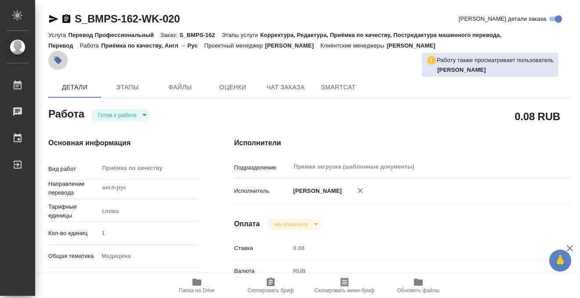
click at [55, 58] on icon "button" at bounding box center [58, 60] width 9 height 9
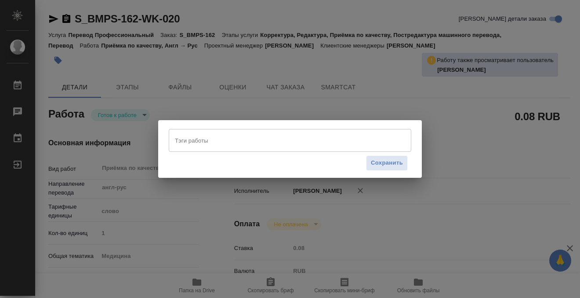
click at [187, 140] on input "Тэги работы" at bounding box center [282, 140] width 218 height 15
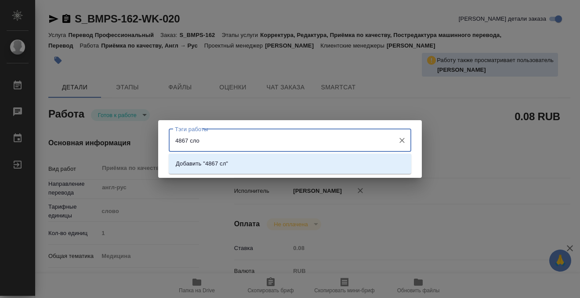
type input "4867 слов"
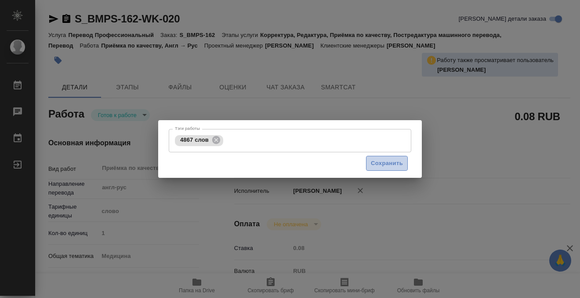
click at [388, 157] on button "Сохранить" at bounding box center [387, 163] width 42 height 15
type input "readyForWork"
type input "англ-рус"
type input "5a8b1489cc6b4906c91bfd90"
type input "1"
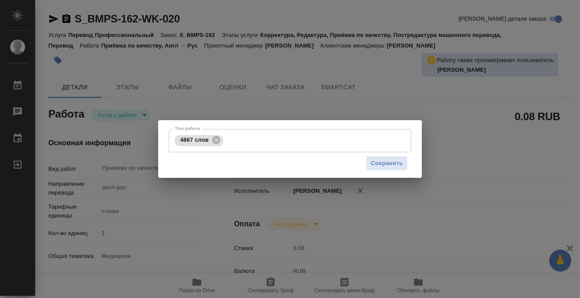
type input "med"
type input "614982fec5ecbb70f805293f"
checkbox input "true"
type input "[DATE] 10:06"
type input "[DATE] 17:00"
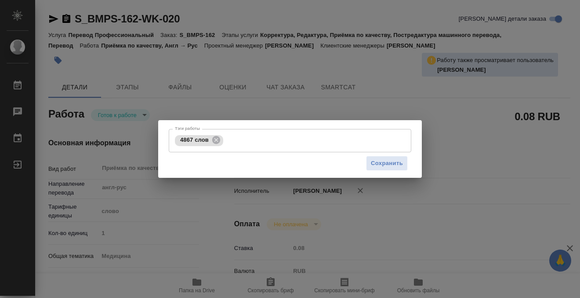
type input "[DATE] 17:00"
type input "Прямая загрузка (шаблонные документы)"
type input "notPayed"
type input "0.08"
type input "RUB"
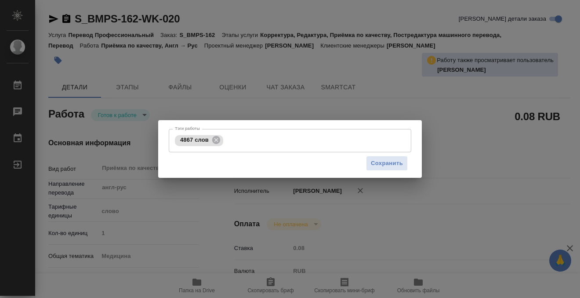
type input "[PERSON_NAME]"
type input "S_BMPS-162"
type input "Перевод Профессиональный"
type input "Корректура, Редактура, Приёмка по качеству, Постредактура машинного перевода, П…"
type input "[PERSON_NAME]"
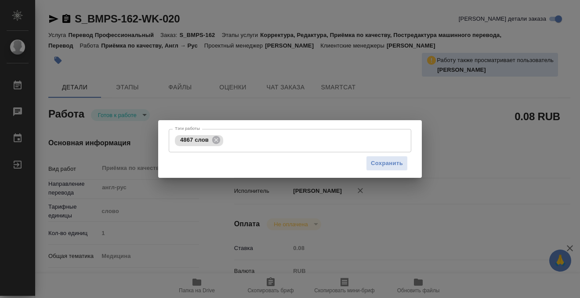
type input "[PERSON_NAME]"
type input "/Clients/BIOMAPAS/Orders/S_BMPS-162"
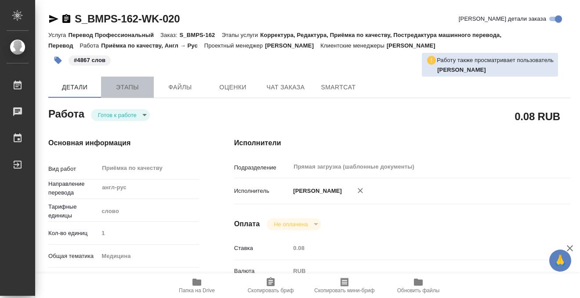
click at [113, 93] on button "Этапы" at bounding box center [127, 87] width 53 height 21
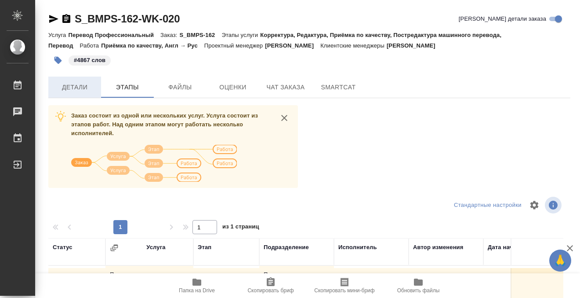
click at [85, 84] on span "Детали" at bounding box center [75, 87] width 42 height 11
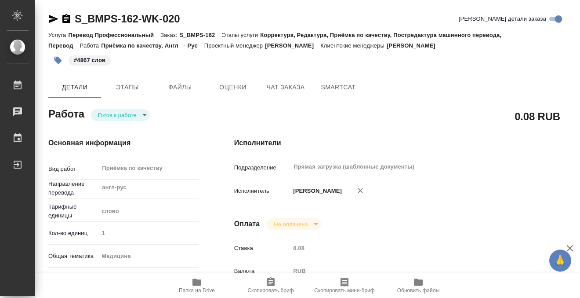
type textarea "x"
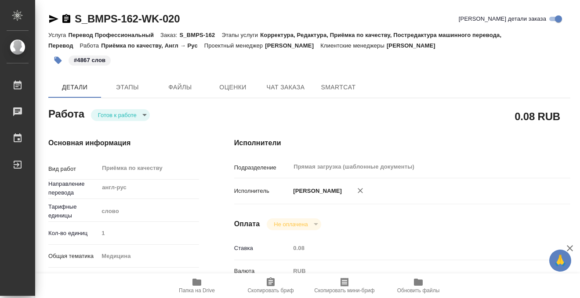
type textarea "x"
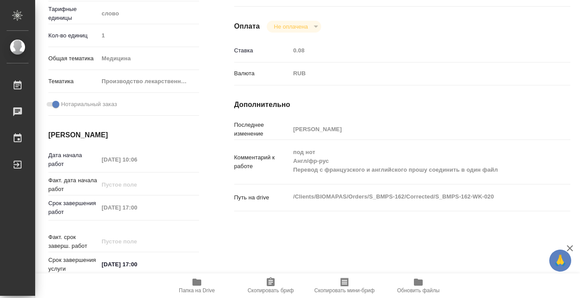
scroll to position [238, 0]
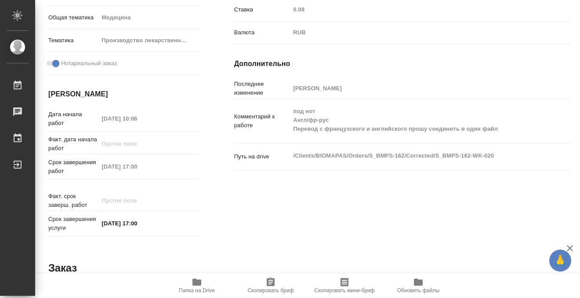
type textarea "x"
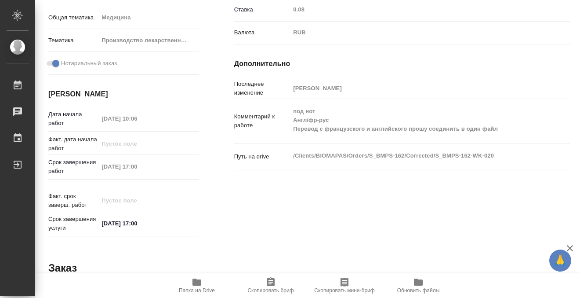
type textarea "x"
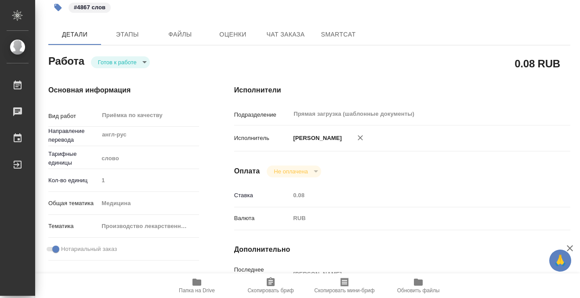
scroll to position [0, 0]
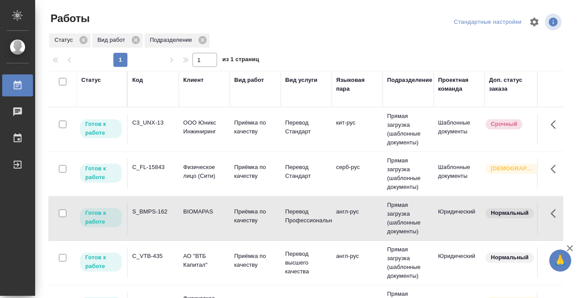
click at [154, 173] on td "C_FL-15843" at bounding box center [153, 173] width 51 height 31
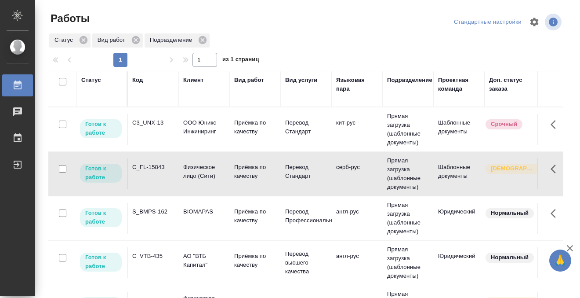
click at [154, 165] on div "C_FL-15843" at bounding box center [153, 167] width 42 height 9
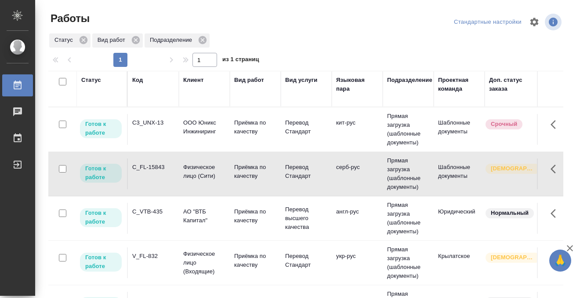
click at [164, 127] on td "C3_UNX-13" at bounding box center [153, 129] width 51 height 31
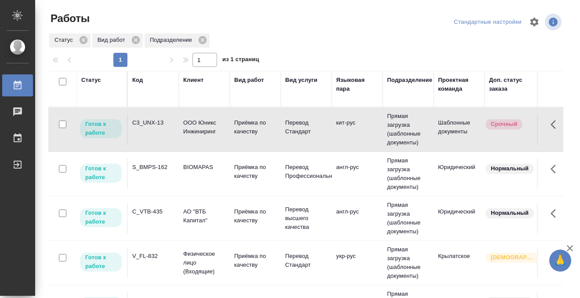
click at [164, 127] on td "C3_UNX-13" at bounding box center [153, 129] width 51 height 31
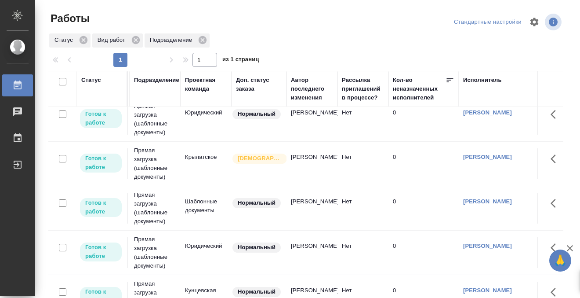
scroll to position [99, 0]
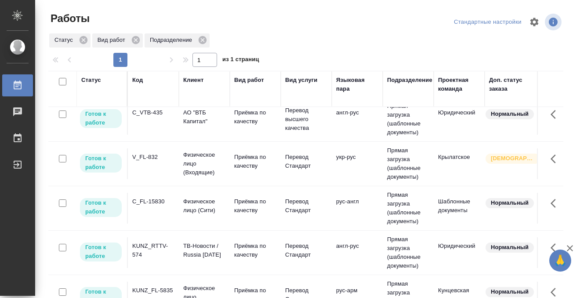
click at [160, 202] on div "C_FL-15830" at bounding box center [153, 201] width 42 height 9
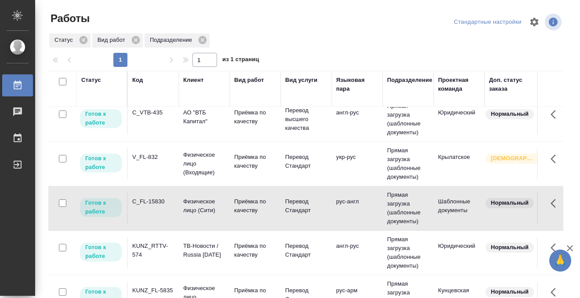
click at [160, 202] on div "C_FL-15830" at bounding box center [153, 201] width 42 height 9
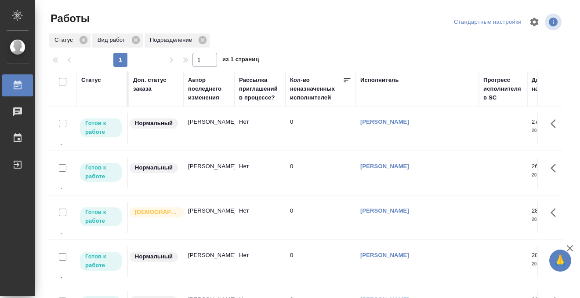
scroll to position [1, 0]
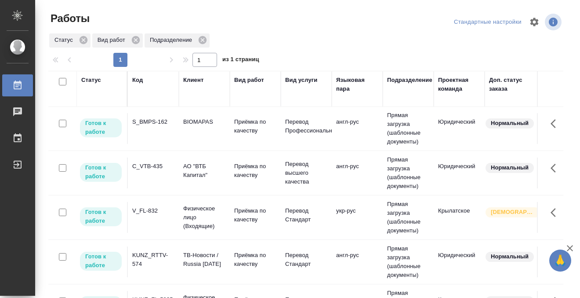
click at [157, 173] on td "C_VTB-435" at bounding box center [153, 172] width 51 height 31
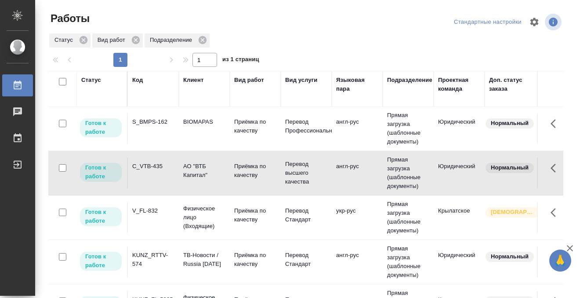
click at [157, 173] on td "C_VTB-435" at bounding box center [153, 172] width 51 height 31
click at [152, 210] on div "V_FL-832" at bounding box center [153, 210] width 42 height 9
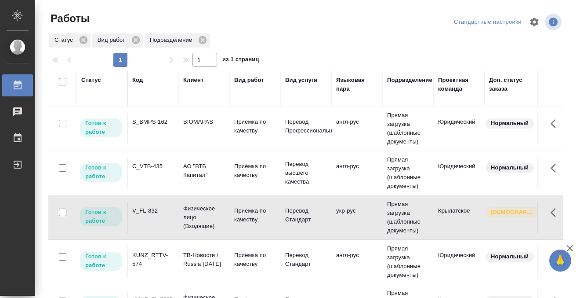
click at [152, 210] on div "V_FL-832" at bounding box center [153, 210] width 42 height 9
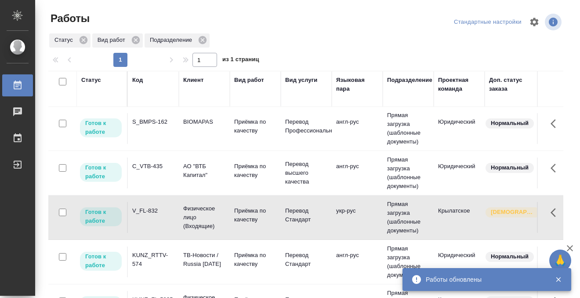
click at [152, 210] on div "V_FL-832" at bounding box center [153, 210] width 42 height 9
click at [141, 80] on div "Код" at bounding box center [137, 80] width 11 height 9
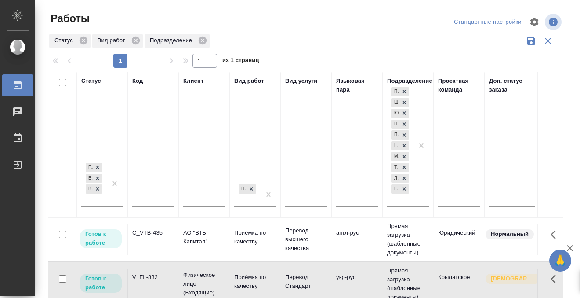
scroll to position [111, 0]
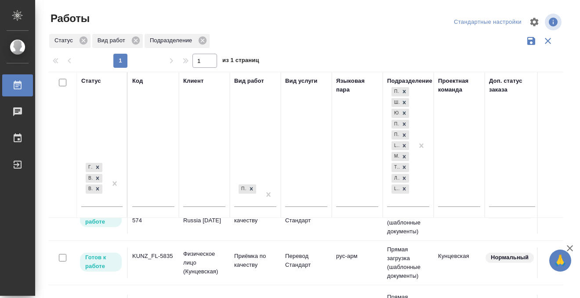
click at [150, 199] on input "text" at bounding box center [153, 200] width 42 height 11
paste input "C_FL-15843"
type input "C_FL-15843"
click at [109, 197] on div at bounding box center [115, 183] width 16 height 45
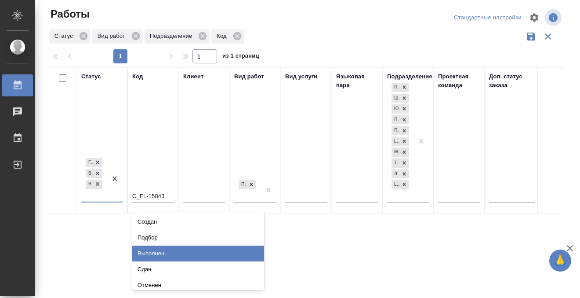
scroll to position [0, 0]
click at [152, 253] on div "Выполнен" at bounding box center [198, 253] width 132 height 16
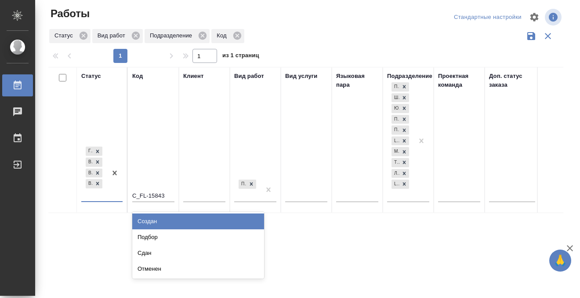
click at [106, 196] on div "Готов к работе В работе В ожидании Выполнен" at bounding box center [94, 173] width 26 height 56
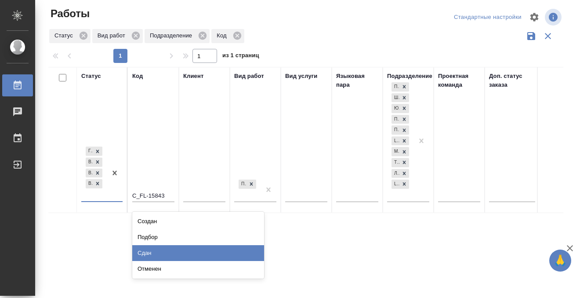
click at [153, 248] on div "Сдан" at bounding box center [198, 253] width 132 height 16
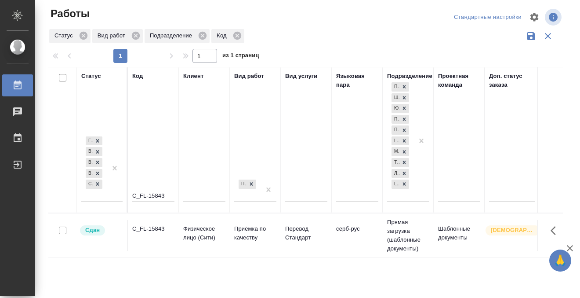
click at [154, 230] on div "C_FL-15843" at bounding box center [153, 228] width 42 height 9
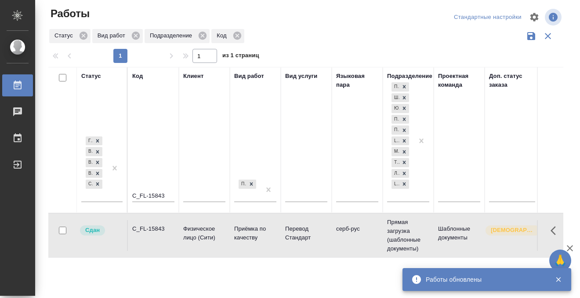
click at [10, 93] on link "Работы" at bounding box center [17, 85] width 31 height 22
click at [21, 85] on icon at bounding box center [18, 84] width 8 height 9
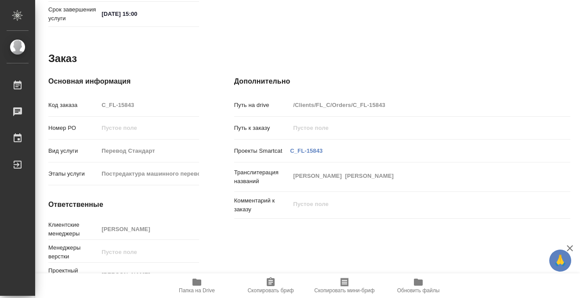
scroll to position [470, 0]
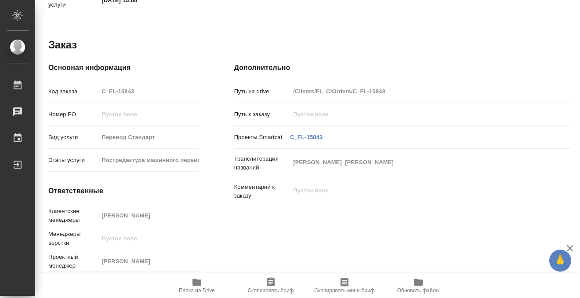
click at [202, 275] on button "Папка на Drive" at bounding box center [197, 285] width 74 height 25
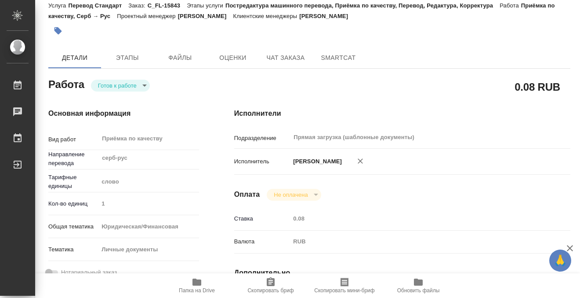
scroll to position [0, 0]
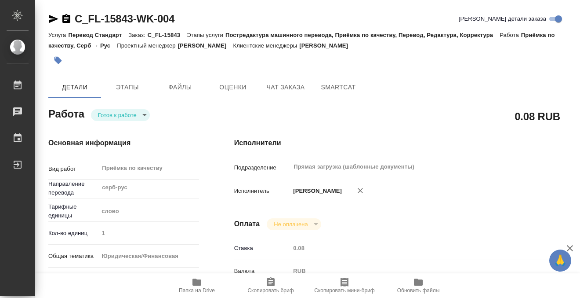
click at [61, 60] on icon "button" at bounding box center [58, 60] width 7 height 7
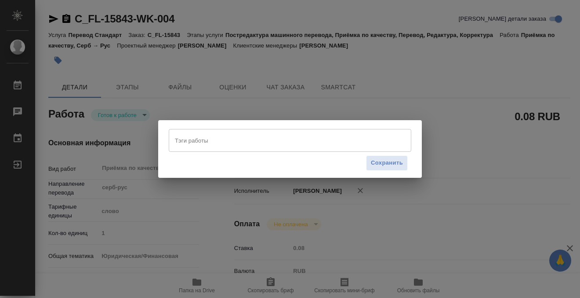
click at [257, 143] on input "Тэги работы" at bounding box center [282, 140] width 218 height 15
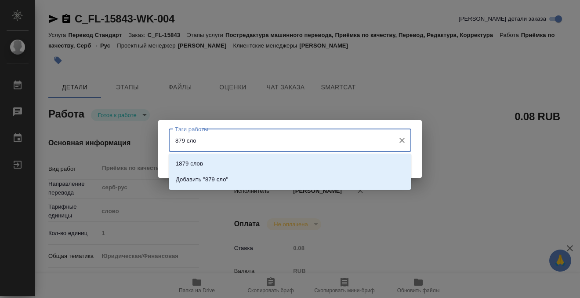
type input "879 слов"
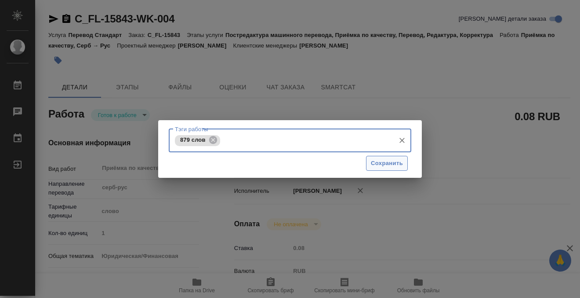
click at [387, 165] on span "Сохранить" at bounding box center [387, 163] width 32 height 10
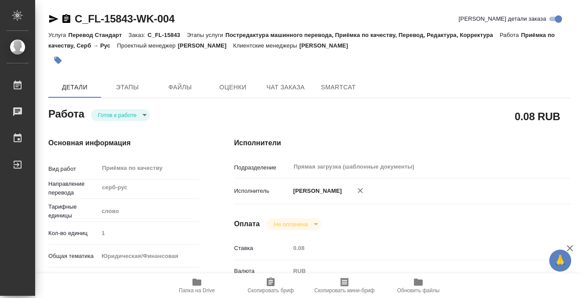
type input "readyForWork"
type input "серб-рус"
type input "5a8b1489cc6b4906c91bfd90"
type input "1"
type input "yr-fn"
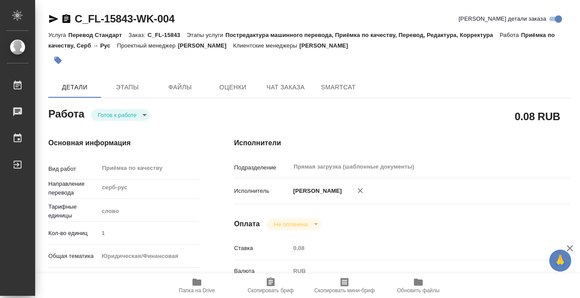
type input "5a8b8b956a9677013d343cfe"
type input "27.08.2025 10:56"
type input "27.08.2025 15:00"
type input "Прямая загрузка (шаблонные документы)"
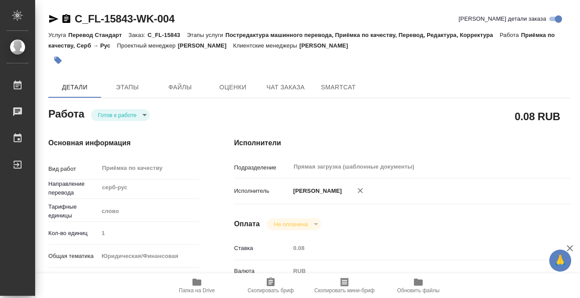
type input "notPayed"
type input "0.08"
type input "RUB"
type input "[PERSON_NAME]"
type input "C_FL-15843"
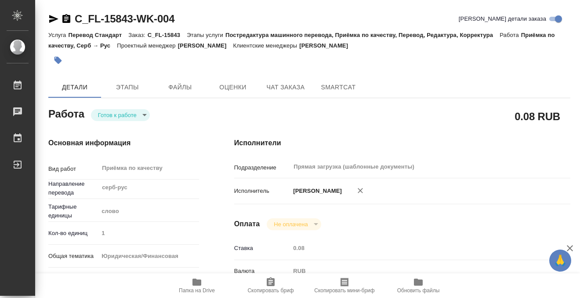
type input "Перевод Стандарт"
type input "Постредактура машинного перевода, Приёмка по качеству, Перевод, Редактура, Корр…"
type input "Зайцева Светлана"
type input "/Clients/FL_C/Orders/C_FL-15843"
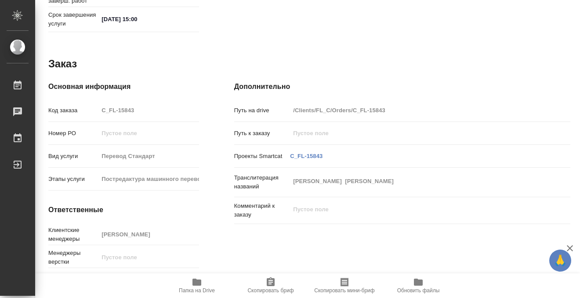
scroll to position [470, 0]
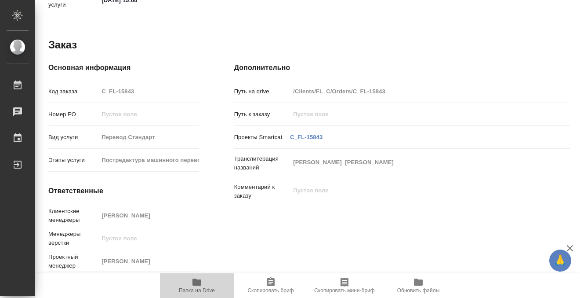
click at [199, 282] on icon "button" at bounding box center [197, 281] width 9 height 7
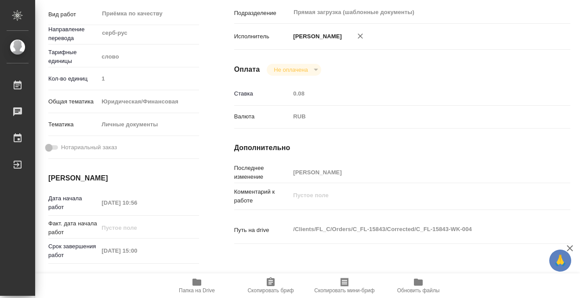
scroll to position [0, 0]
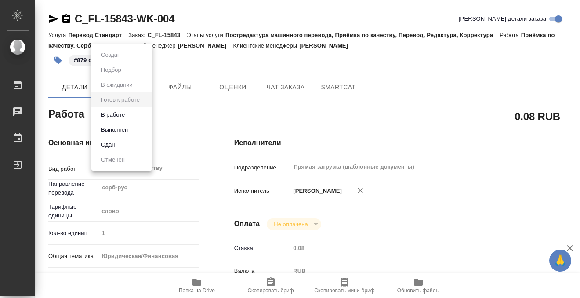
click at [112, 113] on body "🙏 .cls-1 fill:#fff; AWATERA Kobzeva Elizaveta Работы 0 Чаты График Выйти C_FL-1…" at bounding box center [290, 149] width 580 height 298
click at [112, 131] on button "Выполнен" at bounding box center [115, 130] width 32 height 10
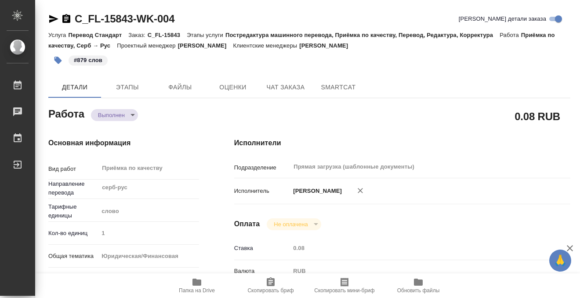
type textarea "x"
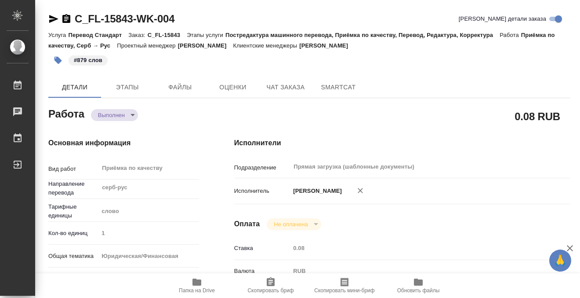
type textarea "x"
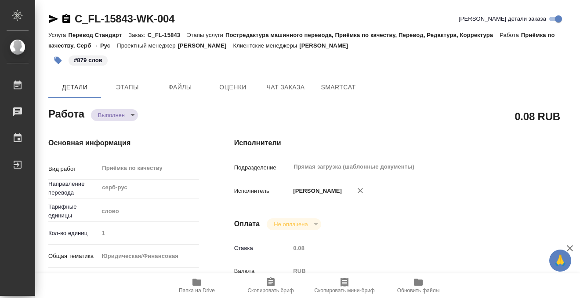
click at [69, 16] on icon "button" at bounding box center [66, 18] width 8 height 9
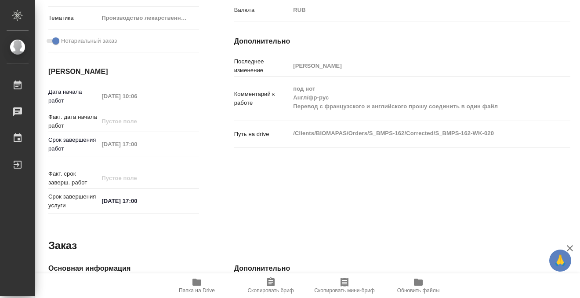
scroll to position [299, 0]
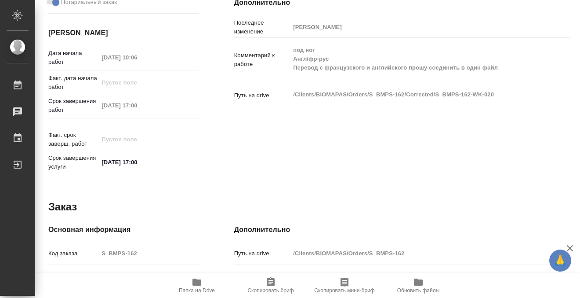
click at [196, 286] on icon "button" at bounding box center [197, 282] width 11 height 11
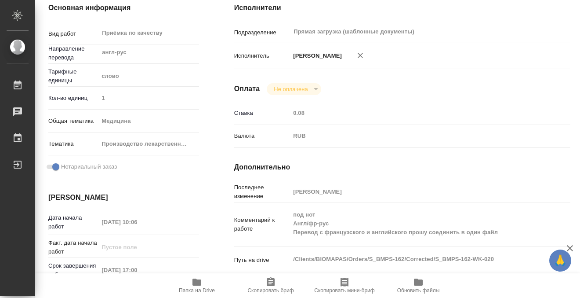
scroll to position [0, 0]
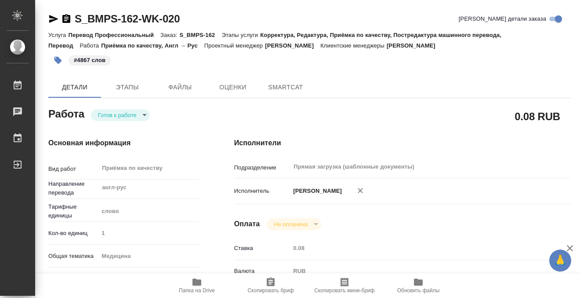
type textarea "x"
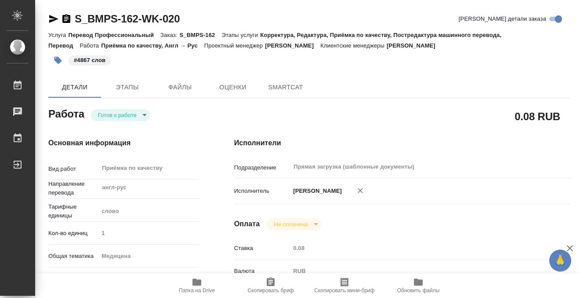
scroll to position [136, 0]
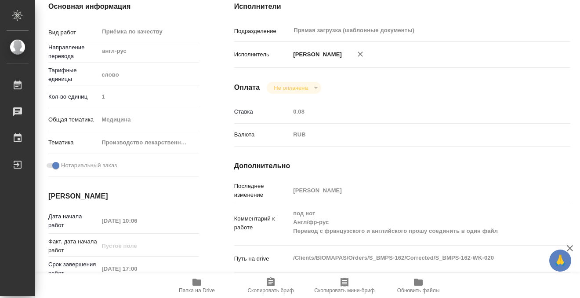
type textarea "x"
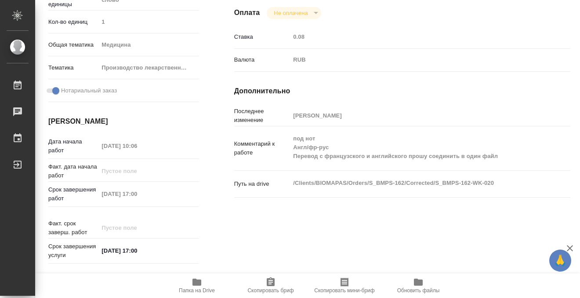
scroll to position [249, 0]
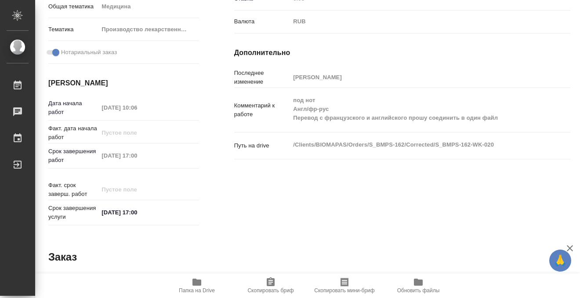
type textarea "x"
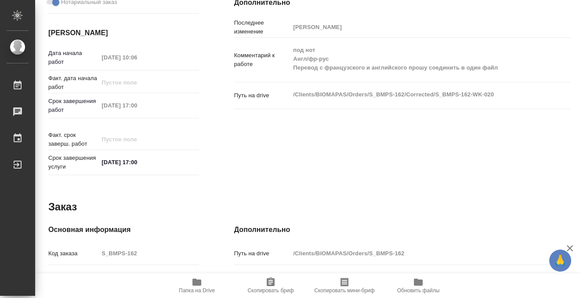
scroll to position [0, 0]
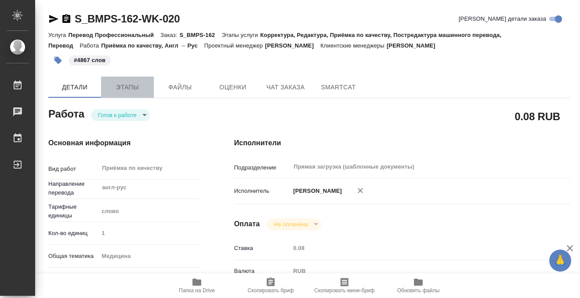
click at [143, 89] on span "Этапы" at bounding box center [127, 87] width 42 height 11
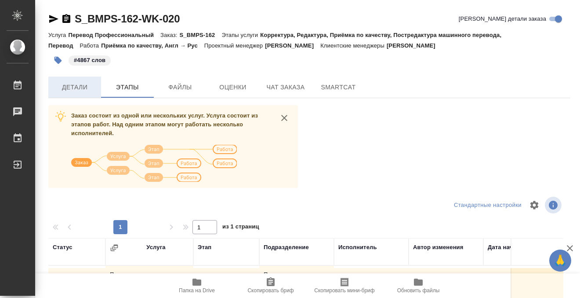
click at [82, 88] on span "Детали" at bounding box center [75, 87] width 42 height 11
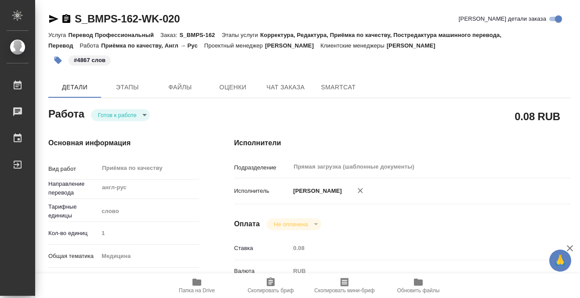
type textarea "x"
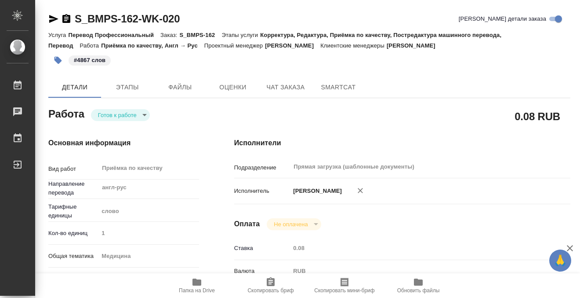
type textarea "x"
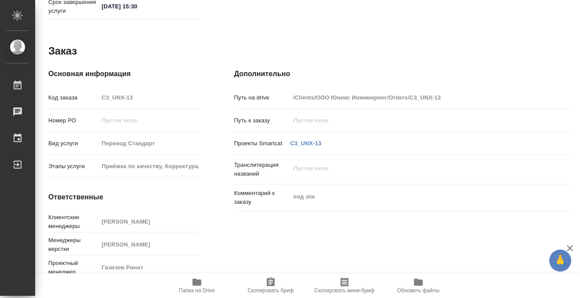
scroll to position [470, 0]
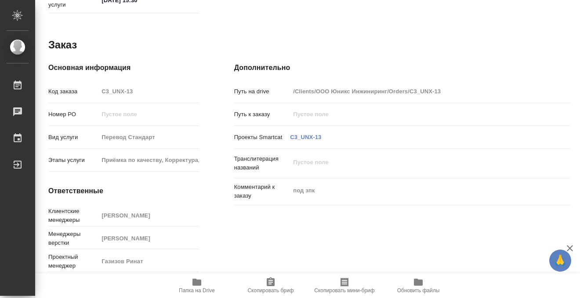
click at [200, 293] on button "Папка на Drive" at bounding box center [197, 285] width 74 height 25
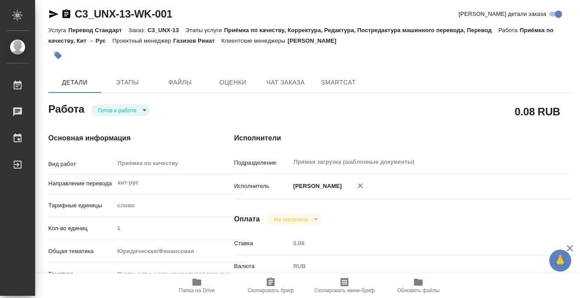
scroll to position [0, 0]
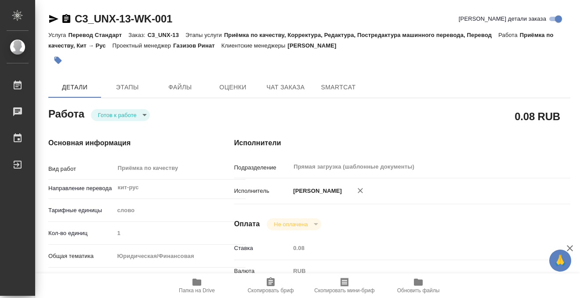
click at [50, 59] on button "button" at bounding box center [57, 60] width 19 height 19
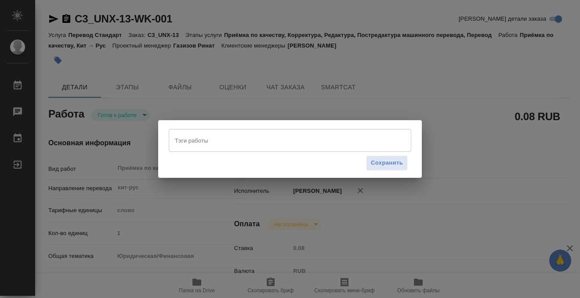
click at [196, 147] on input "Тэги работы" at bounding box center [282, 140] width 218 height 15
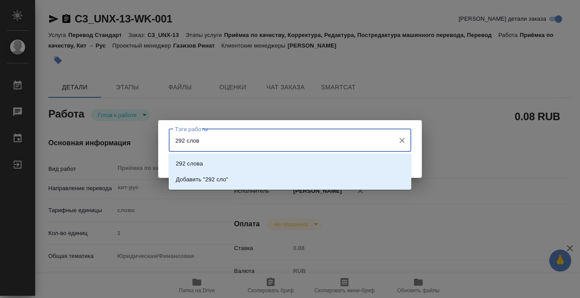
type input "292 слова"
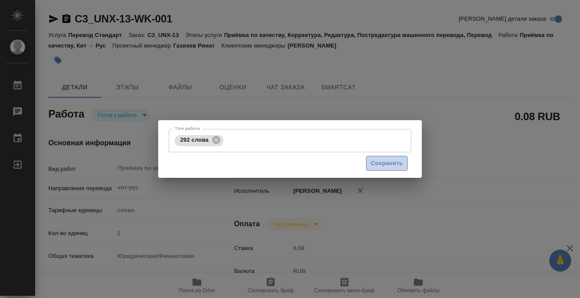
click at [399, 160] on span "Сохранить" at bounding box center [387, 163] width 32 height 10
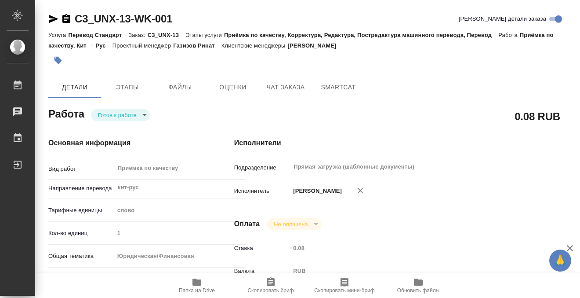
type input "readyForWork"
type input "кит-рус"
type input "5a8b1489cc6b4906c91bfd90"
type input "1"
type input "yr-fn"
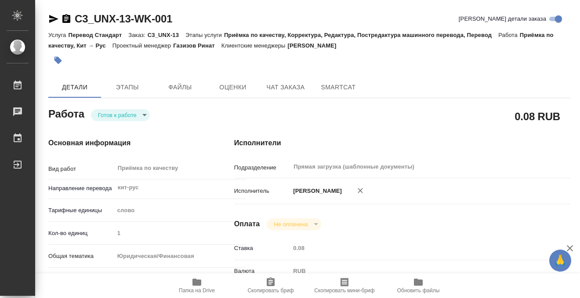
type input "5f647205b73bc97568ca66c0"
checkbox input "true"
type input "27.08.2025 09:00"
type input "27.08.2025 12:00"
type input "27.08.2025 15:30"
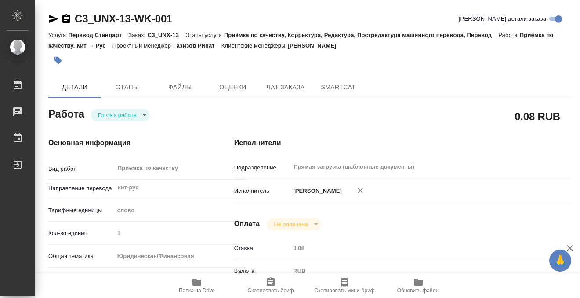
type input "Прямая загрузка (шаблонные документы)"
type input "notPayed"
type input "0.08"
type input "RUB"
type input "[PERSON_NAME]"
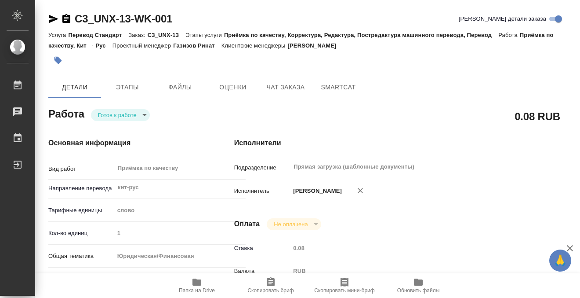
type input "C3_UNX-13"
type input "Перевод Стандарт"
type input "Приёмка по качеству, Корректура, Редактура, Постредактура машинного перевода, П…"
type input "Ильина Екатерина"
type input "Петрова Валерия"
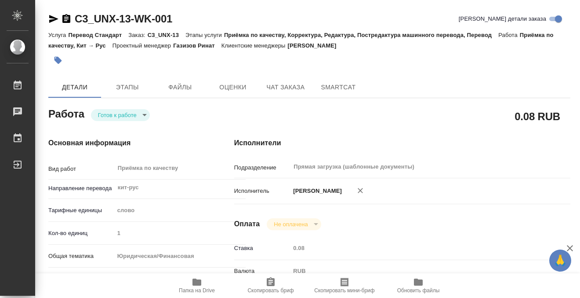
type input "/Clients/ООО Юникс Инжиниринг/Orders/C3_UNX-13"
click at [122, 112] on body "🙏 .cls-1 fill:#fff; AWATERA Kobzeva Elizaveta Работы 0 Чаты График Выйти C3_UNX…" at bounding box center [290, 149] width 580 height 298
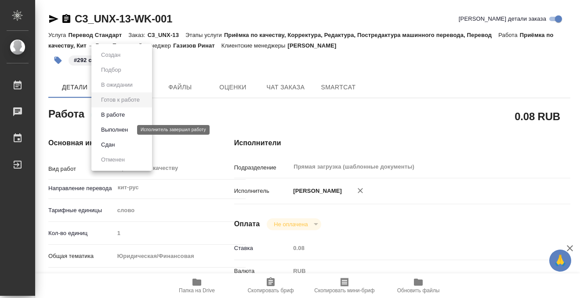
click at [122, 130] on button "Выполнен" at bounding box center [115, 130] width 32 height 10
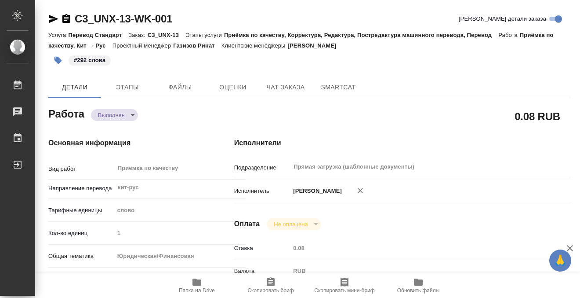
type textarea "x"
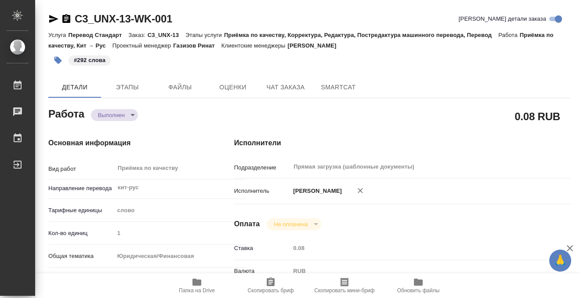
type textarea "x"
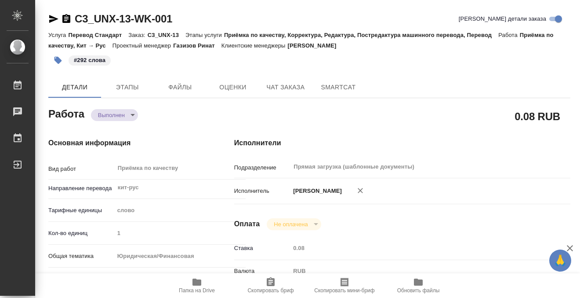
click at [69, 19] on icon "button" at bounding box center [66, 18] width 8 height 9
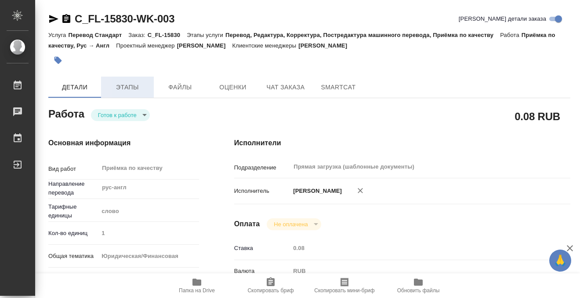
click at [135, 84] on span "Этапы" at bounding box center [127, 87] width 42 height 11
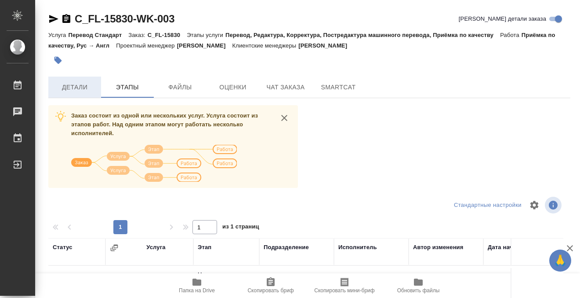
click at [80, 80] on button "Детали" at bounding box center [74, 87] width 53 height 21
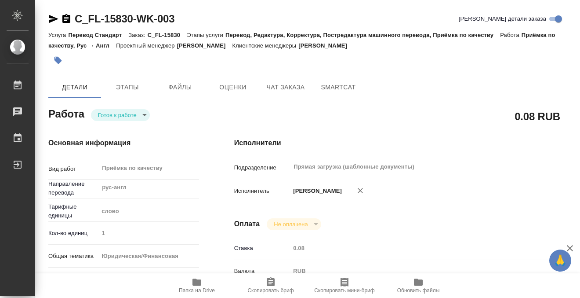
type textarea "x"
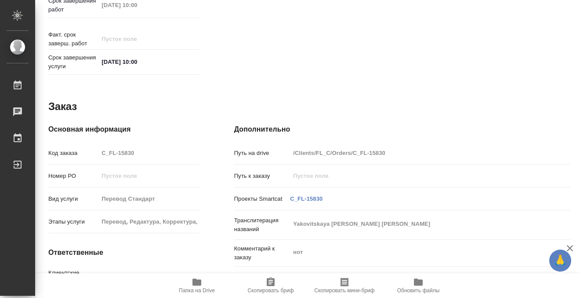
scroll to position [470, 0]
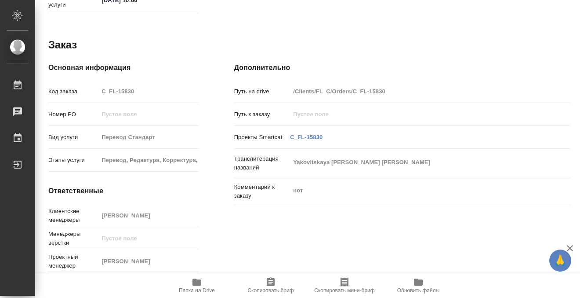
click at [197, 279] on icon "button" at bounding box center [197, 281] width 9 height 7
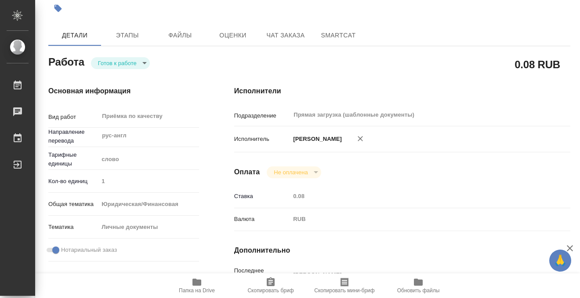
scroll to position [0, 0]
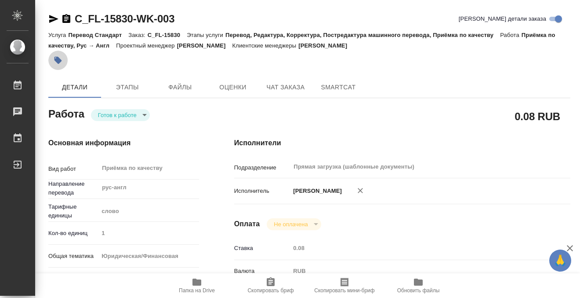
click at [61, 60] on icon "button" at bounding box center [58, 60] width 7 height 7
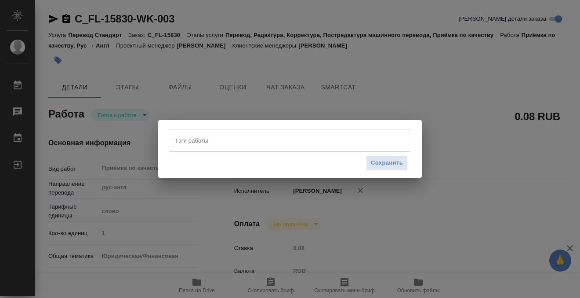
click at [208, 145] on input "Тэги работы" at bounding box center [282, 140] width 218 height 15
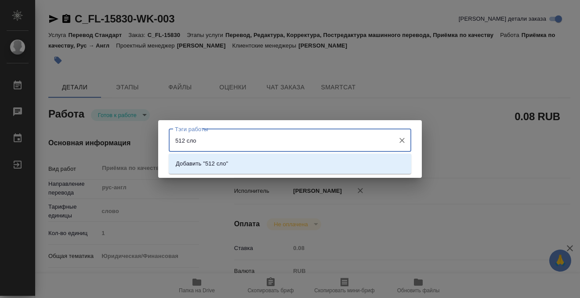
type input "512 слов"
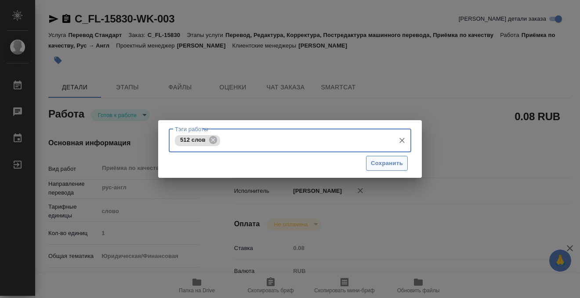
click at [389, 160] on span "Сохранить" at bounding box center [387, 163] width 32 height 10
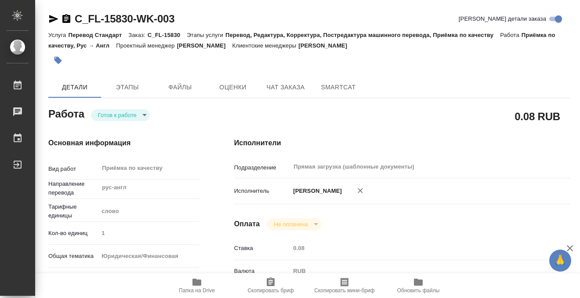
click at [124, 116] on div "Тэги работы 512 слов Тэги работы Сохранить" at bounding box center [290, 149] width 580 height 298
type input "readyForWork"
type textarea "Приёмка по качеству"
type textarea "x"
type input "рус-англ"
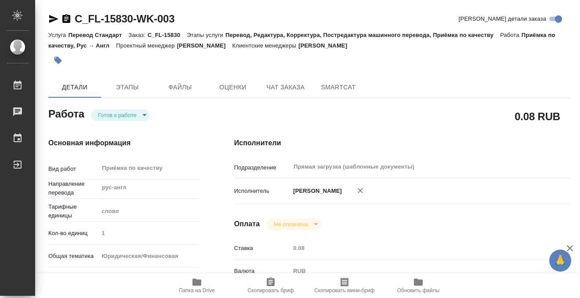
type input "5a8b1489cc6b4906c91bfd90"
type input "1"
type input "yr-fn"
type input "5a8b8b956a9677013d343cfe"
checkbox input "true"
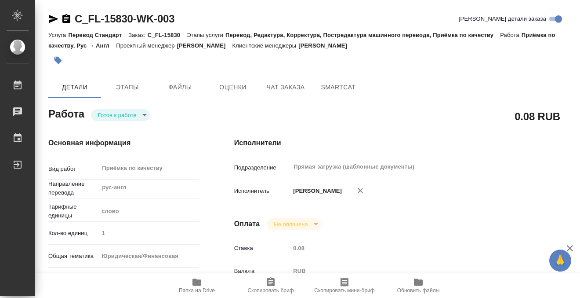
type input "[DATE] 10:22"
type input "[DATE] 10:00"
type input "Прямая загрузка (шаблонные документы)"
type input "notPayed"
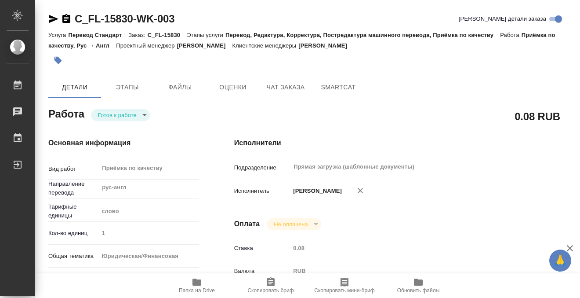
type input "0.08"
type input "RUB"
type input "[PERSON_NAME]"
type textarea "x"
type textarea "/Clients/FL_C/Orders/C_FL-15830/Corrected/C_FL-15830-WK-003"
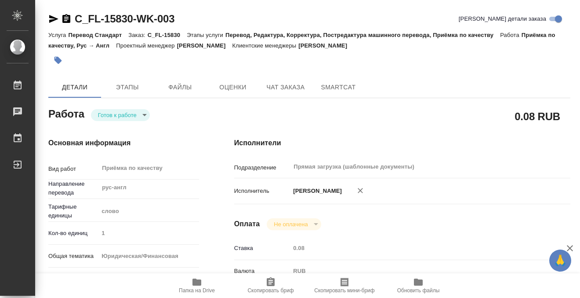
type textarea "x"
type input "C_FL-15830"
type input "Перевод Стандарт"
type input "Перевод, Редактура, Корректура, Постредактура машинного перевода, Приёмка по ка…"
type input "[PERSON_NAME]"
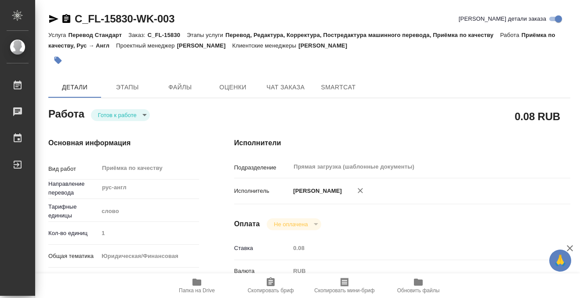
type input "/Clients/FL_C/Orders/C_FL-15830"
type textarea "Yakovitskaya [PERSON_NAME] [PERSON_NAME]"
type textarea "x"
type textarea "нот"
type textarea "x"
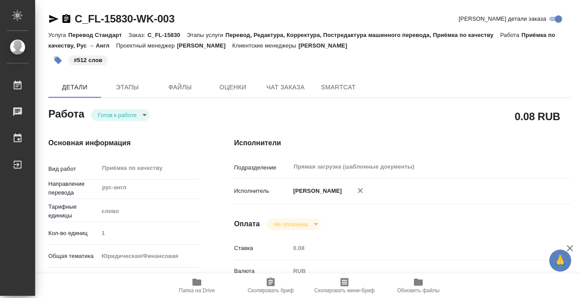
type textarea "x"
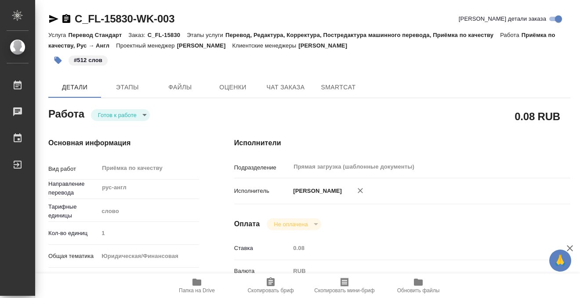
type textarea "x"
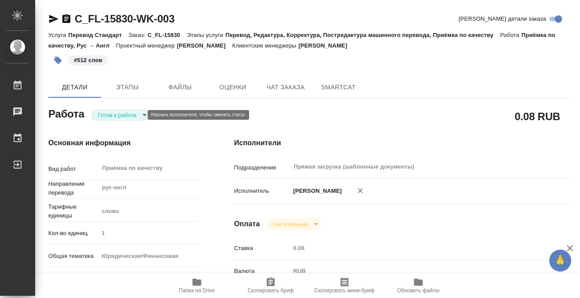
click at [124, 113] on body "🙏 .cls-1 fill:#fff; AWATERA Kobzeva Elizaveta Работы 0 Чаты График Выйти C_FL-1…" at bounding box center [290, 149] width 580 height 298
type textarea "x"
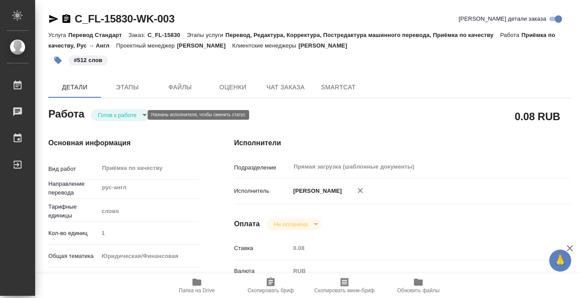
type textarea "x"
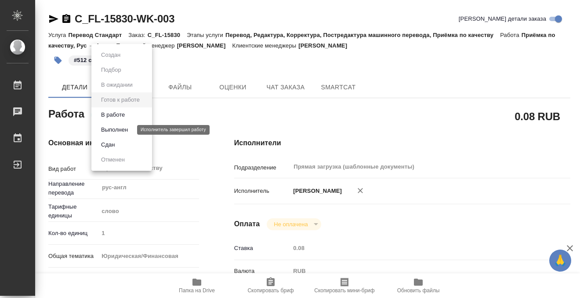
click at [123, 133] on button "Выполнен" at bounding box center [115, 130] width 32 height 10
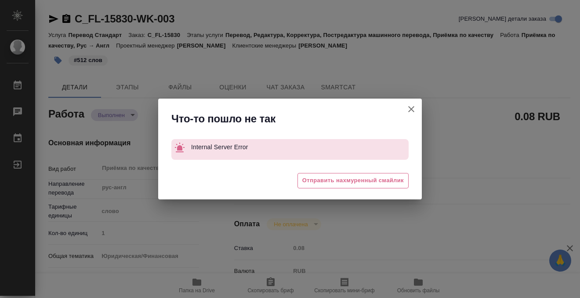
type textarea "x"
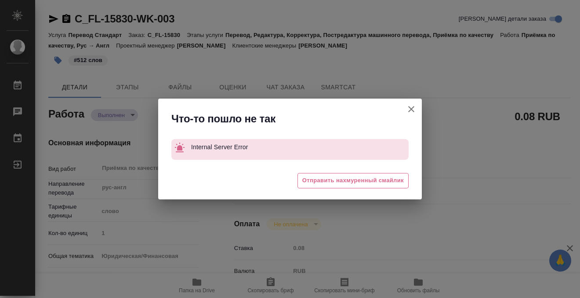
type textarea "x"
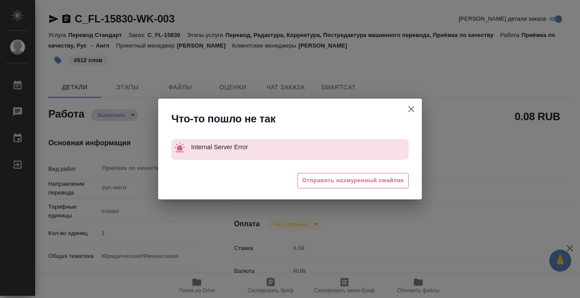
click at [411, 105] on icon "button" at bounding box center [411, 109] width 11 height 11
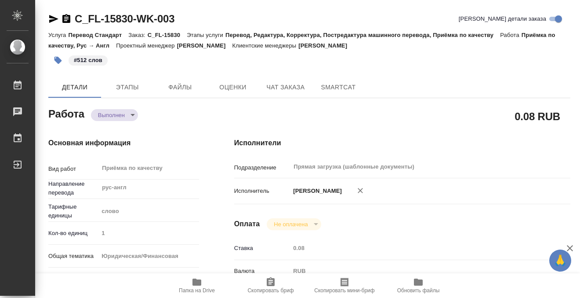
type textarea "x"
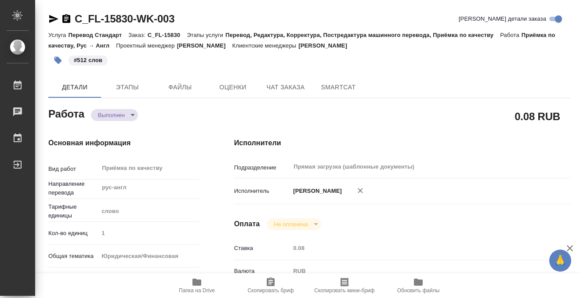
click at [64, 23] on icon "button" at bounding box center [66, 19] width 11 height 11
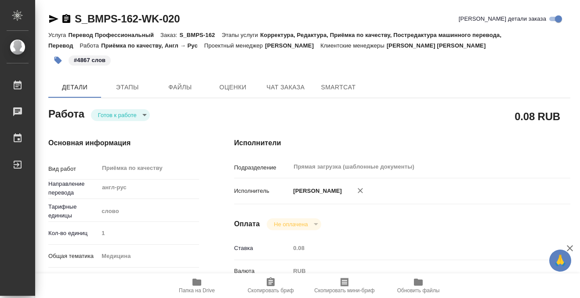
click at [137, 98] on div "[PERSON_NAME] к работе readyForWork" at bounding box center [124, 116] width 186 height 57
click at [135, 91] on span "Этапы" at bounding box center [127, 87] width 42 height 11
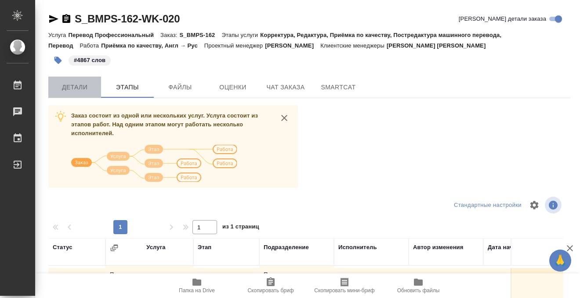
click at [70, 87] on span "Детали" at bounding box center [75, 87] width 42 height 11
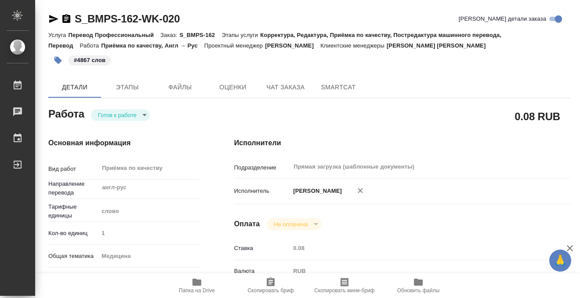
type textarea "x"
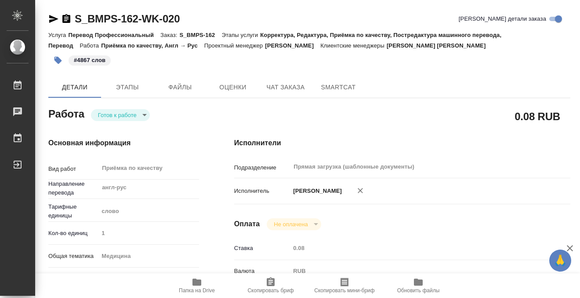
type textarea "x"
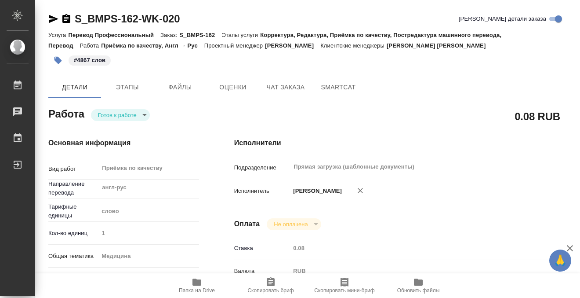
type textarea "x"
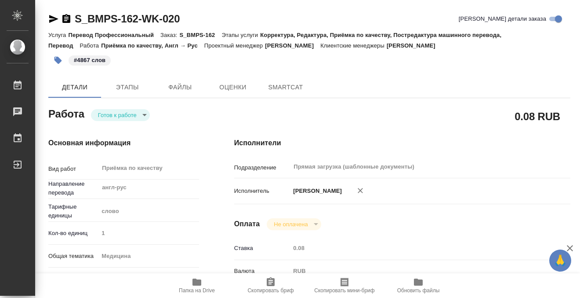
type textarea "x"
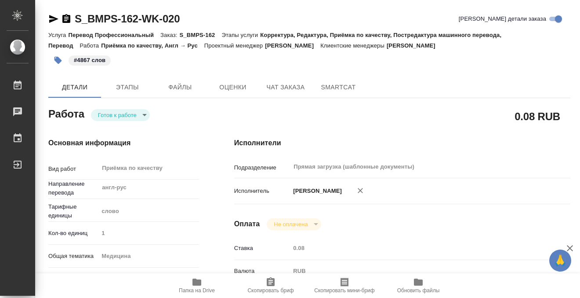
type textarea "x"
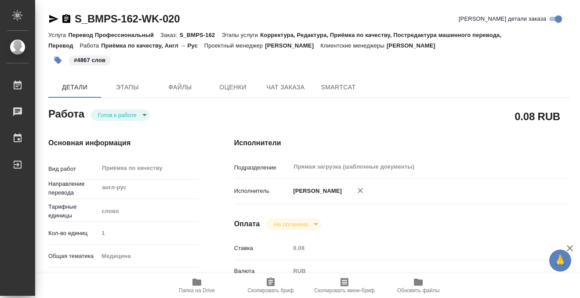
type textarea "x"
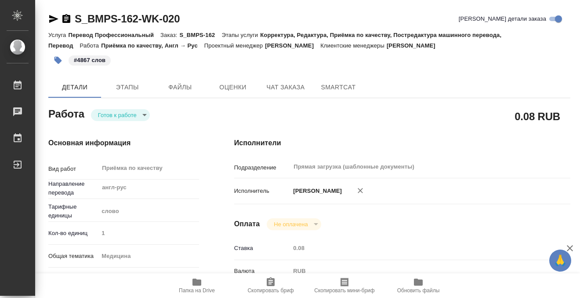
type textarea "x"
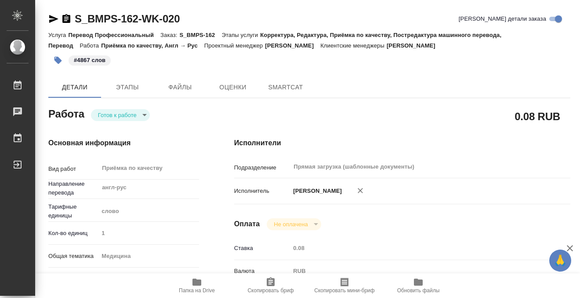
type textarea "x"
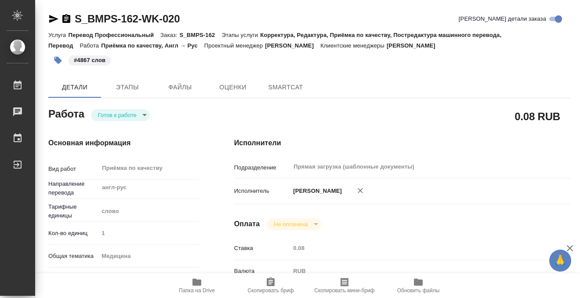
type textarea "x"
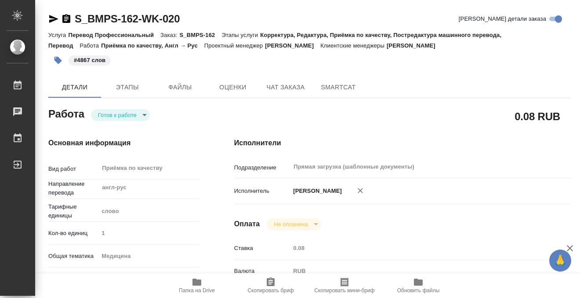
type textarea "x"
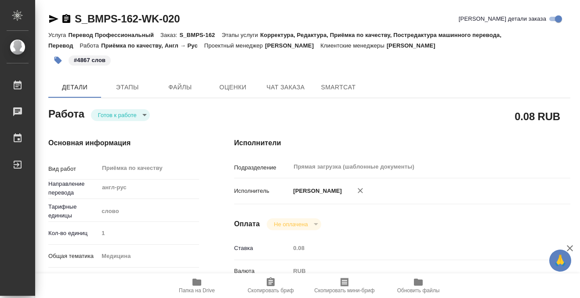
scroll to position [266, 0]
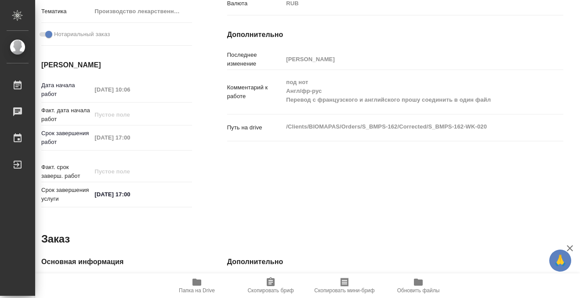
type textarea "x"
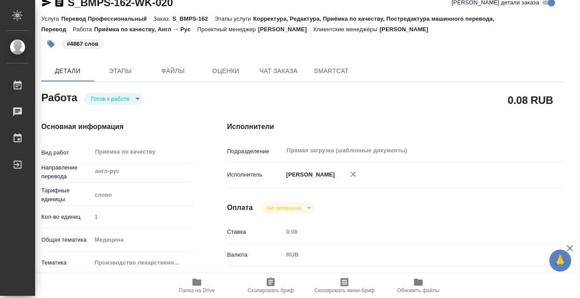
scroll to position [0, 7]
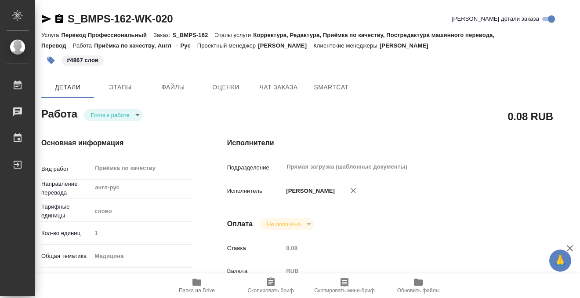
type textarea "x"
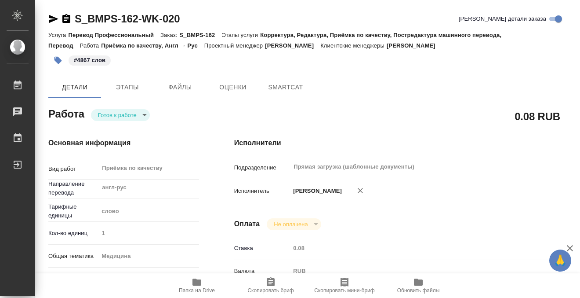
type textarea "x"
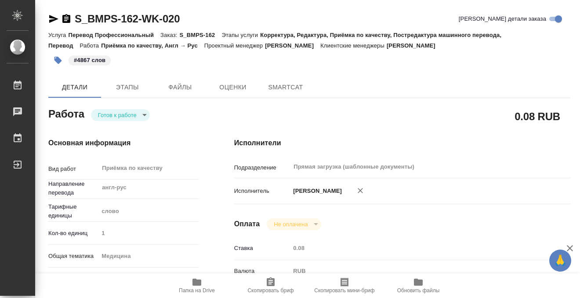
type textarea "x"
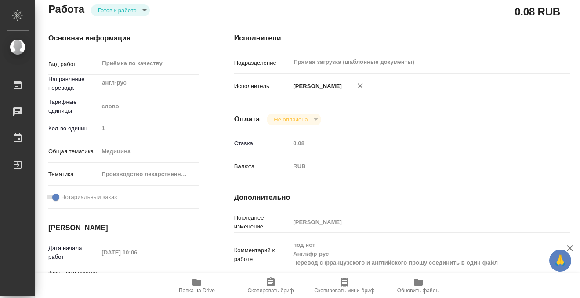
type textarea "x"
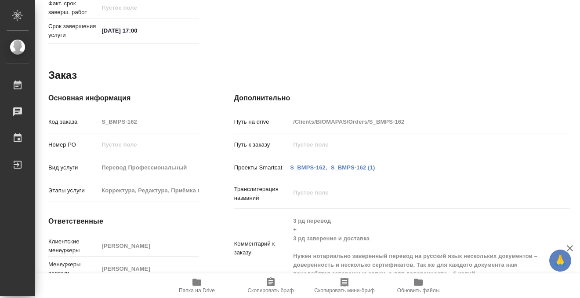
scroll to position [470, 0]
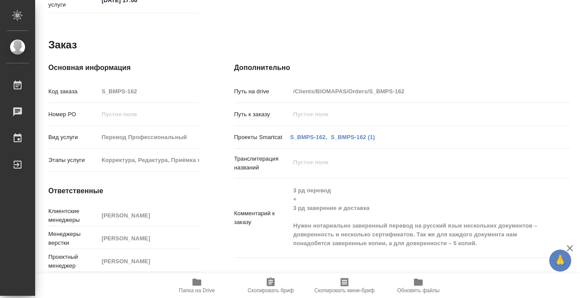
type textarea "x"
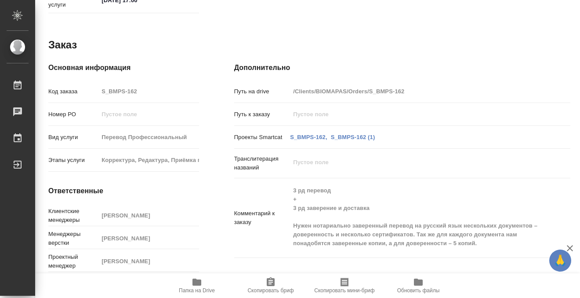
scroll to position [0, 0]
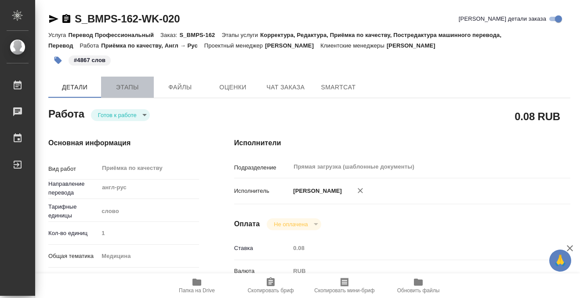
click at [108, 87] on span "Этапы" at bounding box center [127, 87] width 42 height 11
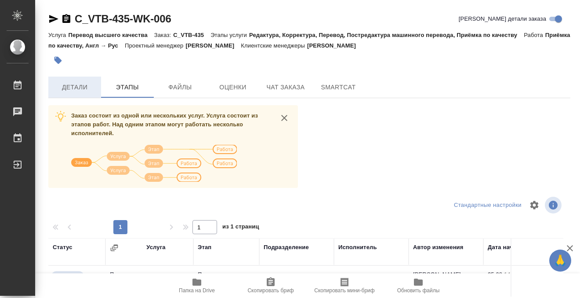
click at [73, 83] on span "Детали" at bounding box center [75, 87] width 42 height 11
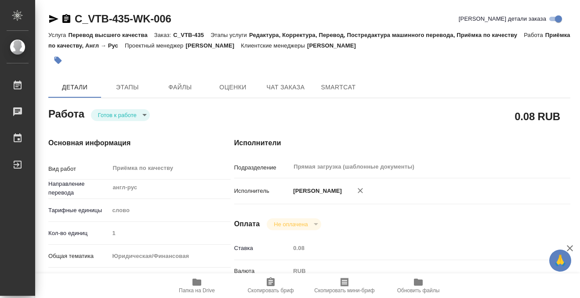
type textarea "x"
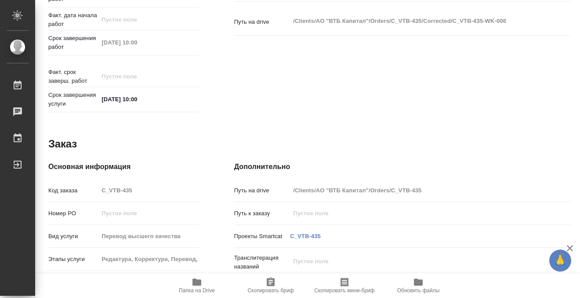
scroll to position [470, 0]
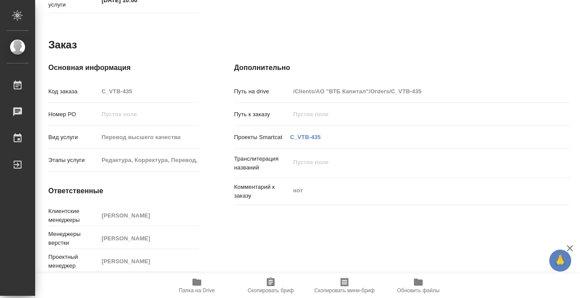
type textarea "x"
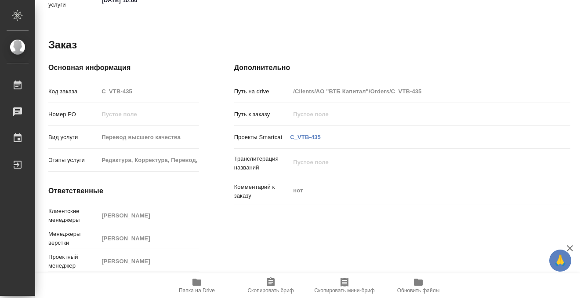
click at [192, 280] on icon "button" at bounding box center [197, 282] width 11 height 11
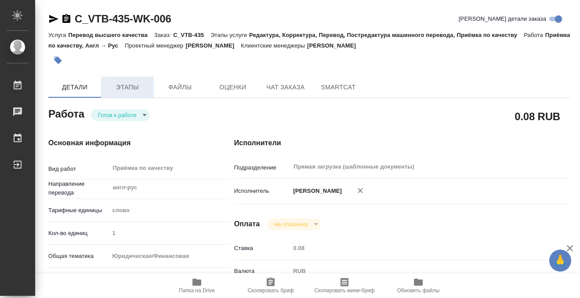
click at [119, 89] on span "Этапы" at bounding box center [127, 87] width 42 height 11
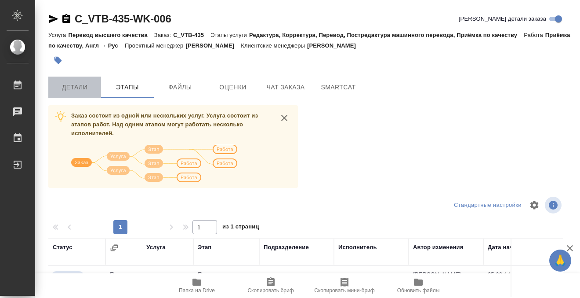
click at [62, 84] on span "Детали" at bounding box center [75, 87] width 42 height 11
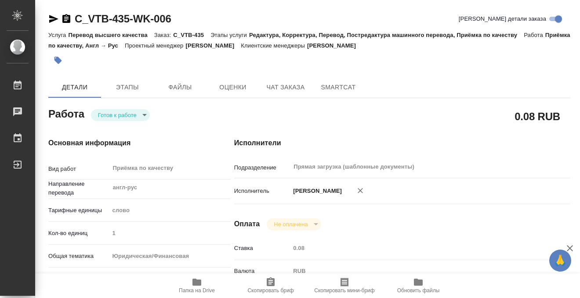
type textarea "x"
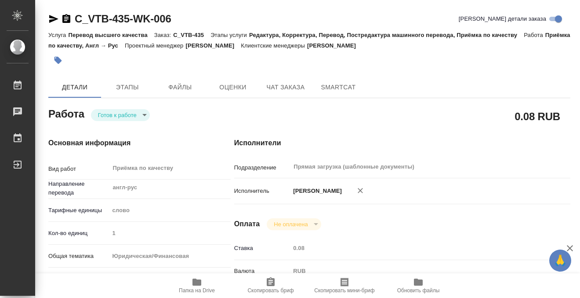
type textarea "x"
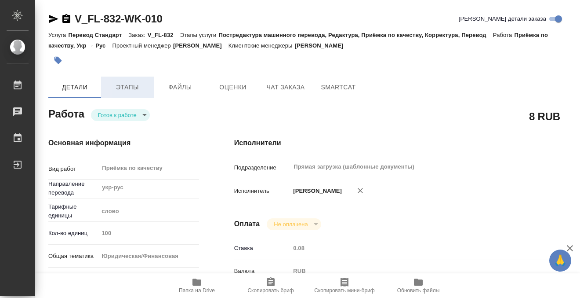
click at [131, 77] on button "Этапы" at bounding box center [127, 87] width 53 height 21
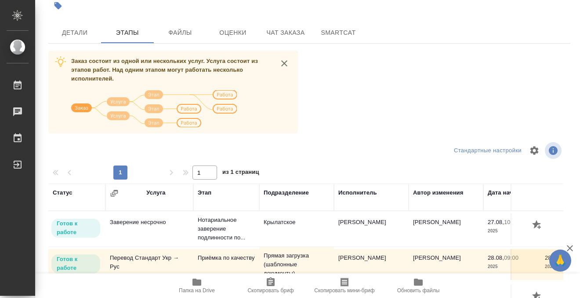
scroll to position [161, 0]
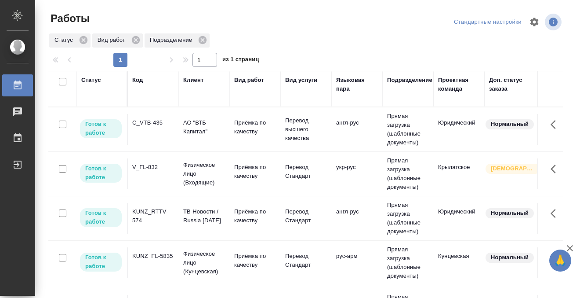
click at [140, 80] on div "Код" at bounding box center [137, 80] width 11 height 9
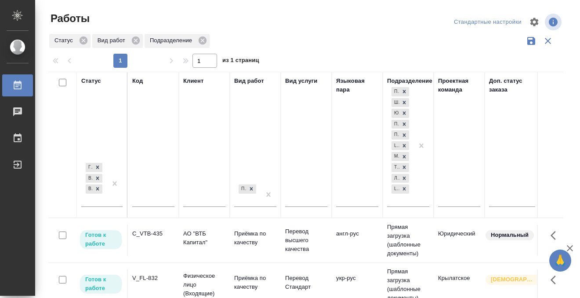
click at [145, 195] on div at bounding box center [153, 202] width 42 height 22
click at [142, 198] on input "text" at bounding box center [153, 200] width 42 height 11
paste input "SM_FL-4564"
type input "SM_FL-4564"
click at [107, 197] on div at bounding box center [115, 183] width 16 height 45
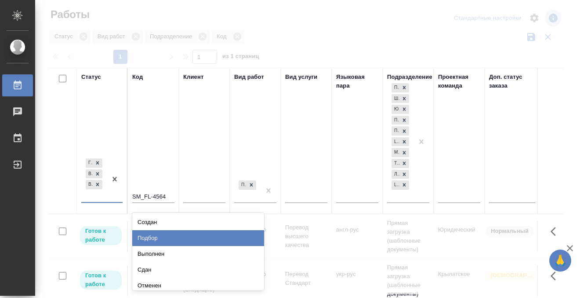
scroll to position [5, 0]
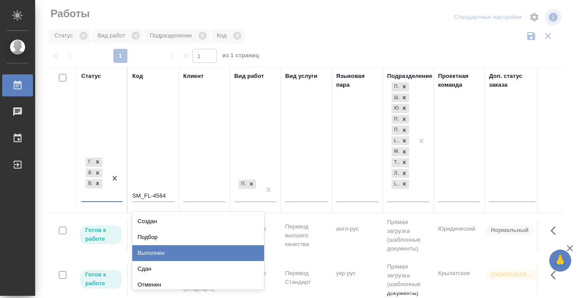
click at [161, 254] on div "Выполнен" at bounding box center [198, 253] width 132 height 16
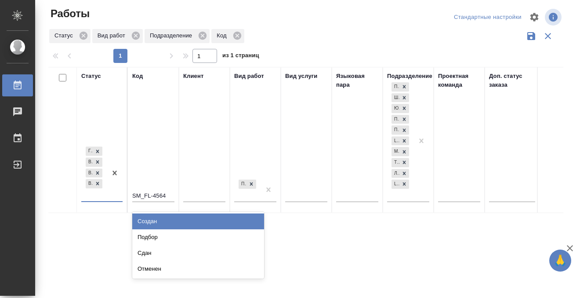
click at [99, 196] on div "Готов к работе В работе В ожидании Выполнен" at bounding box center [94, 173] width 26 height 56
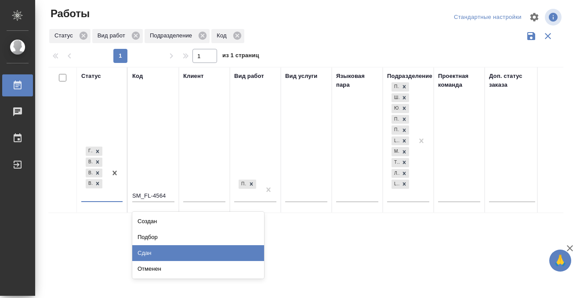
click at [155, 248] on div "Сдан" at bounding box center [198, 253] width 132 height 16
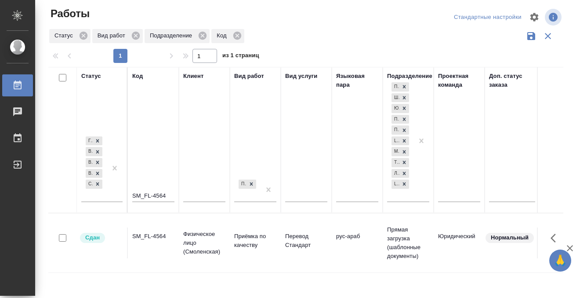
click at [150, 234] on div "SM_FL-4564" at bounding box center [153, 236] width 42 height 9
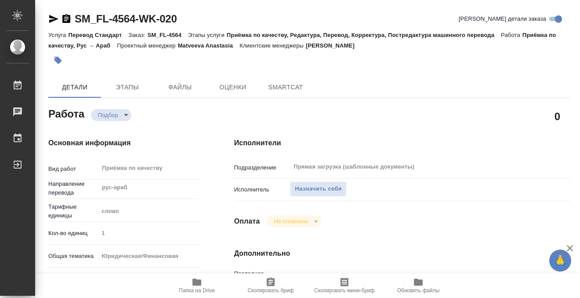
scroll to position [218, 0]
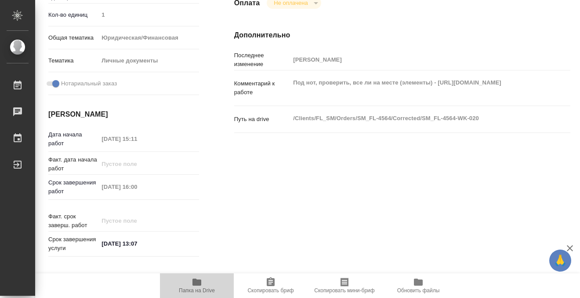
click at [199, 280] on icon "button" at bounding box center [197, 281] width 9 height 7
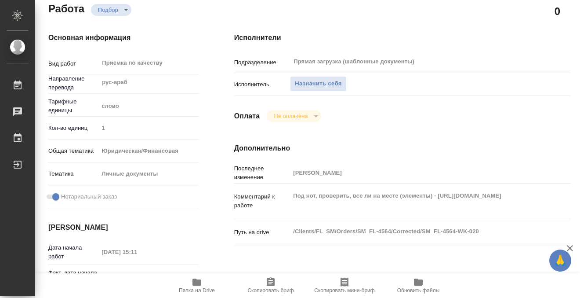
scroll to position [105, 0]
click at [311, 87] on span "Назначить себя" at bounding box center [318, 84] width 47 height 10
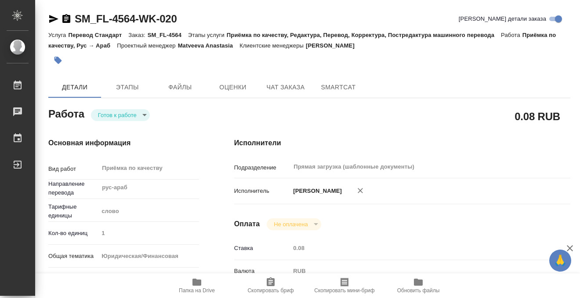
click at [58, 60] on icon "button" at bounding box center [58, 60] width 7 height 7
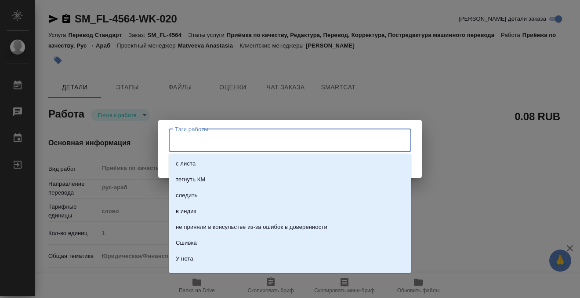
click at [259, 143] on input "Тэги работы" at bounding box center [282, 140] width 218 height 15
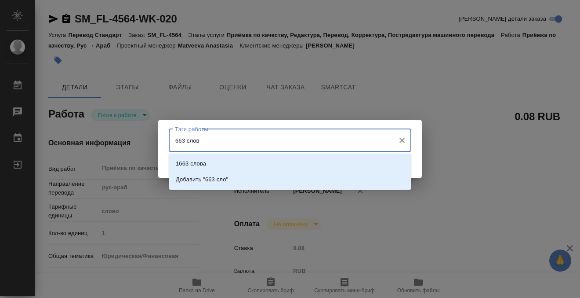
type input "663 слова"
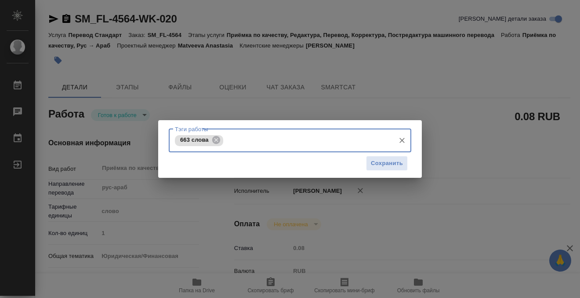
click at [394, 171] on div "Сохранить" at bounding box center [290, 163] width 243 height 22
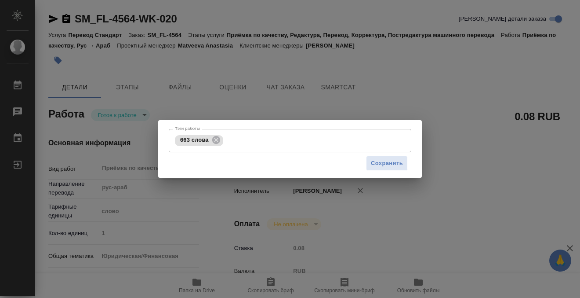
click at [365, 162] on div "Сохранить" at bounding box center [290, 163] width 243 height 22
click at [391, 164] on span "Сохранить" at bounding box center [387, 163] width 32 height 10
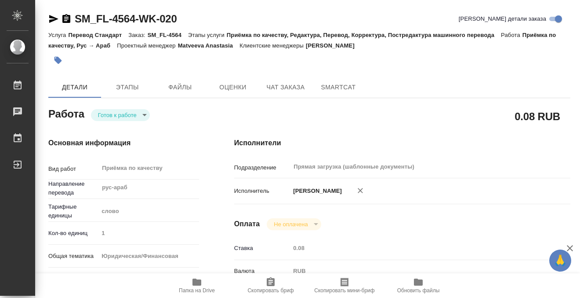
type input "readyForWork"
type input "рус-араб"
type input "5a8b1489cc6b4906c91bfd90"
type input "1"
type input "yr-fn"
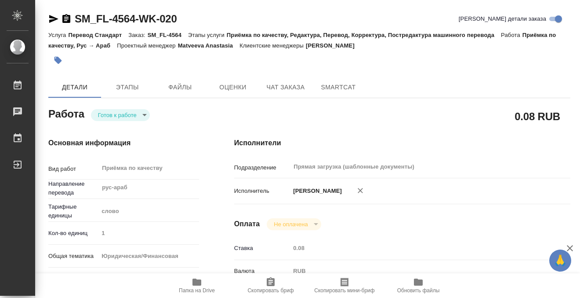
type input "5a8b8b956a9677013d343cfe"
checkbox input "true"
type input "27.08.2025 15:11"
type input "27.08.2025 16:00"
type input "09.09.2025 13:07"
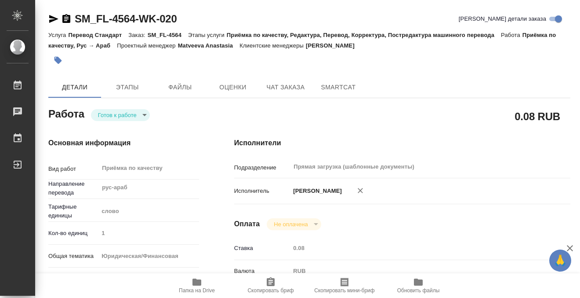
type input "Прямая загрузка (шаблонные документы)"
type input "notPayed"
type input "0.08"
type input "RUB"
type input "[PERSON_NAME]"
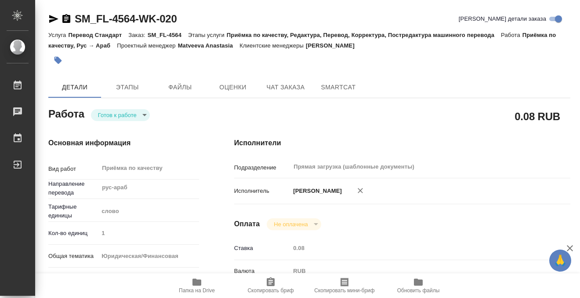
type input "SM_FL-4564"
type input "Перевод Стандарт"
type input "Приёмка по качеству, Редактура, Перевод, Корректура, Постредактура машинного пе…"
type input "Шульгина Анна"
type input "Петрова Валерия"
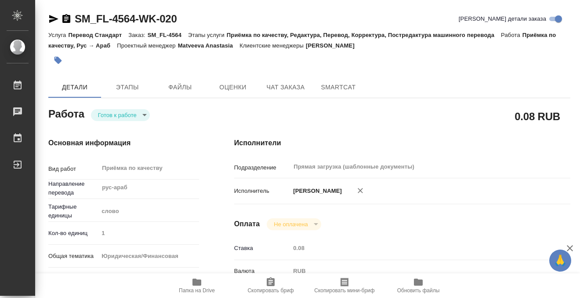
type input "/Clients/FL_SM/Orders/SM_FL-4564"
click at [137, 115] on body "🙏 .cls-1 fill:#fff; AWATERA Kobzeva Elizaveta Работы 0 Чаты График Выйти SM_FL-…" at bounding box center [290, 149] width 580 height 298
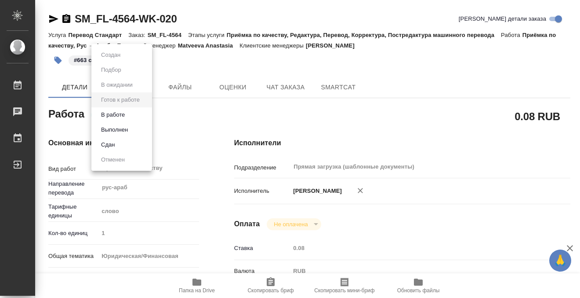
click at [135, 128] on li "Выполнен" at bounding box center [121, 129] width 61 height 15
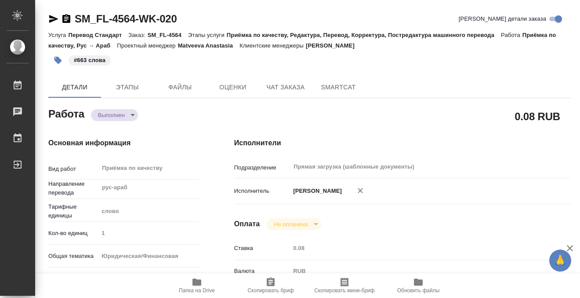
type textarea "x"
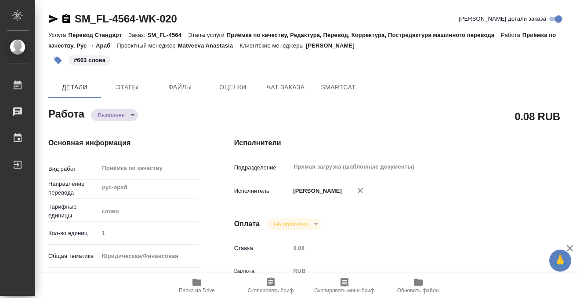
type textarea "x"
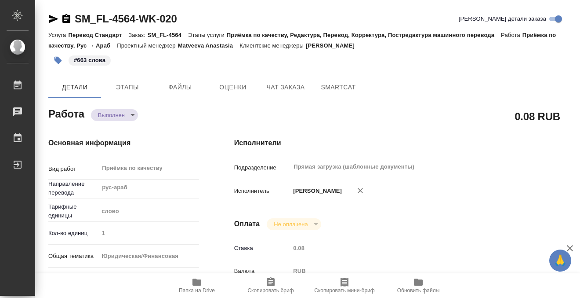
type textarea "x"
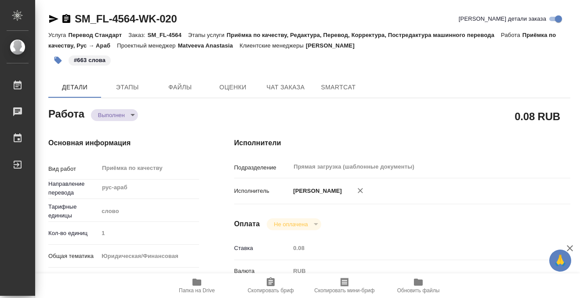
click at [68, 18] on icon "button" at bounding box center [66, 18] width 8 height 9
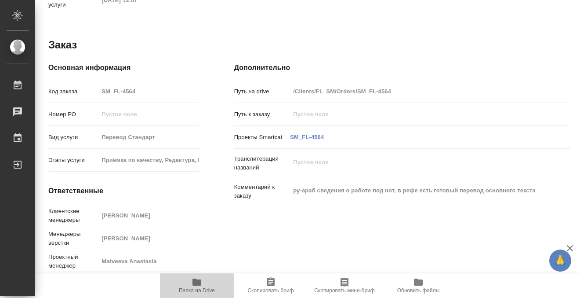
click at [198, 281] on icon "button" at bounding box center [197, 281] width 9 height 7
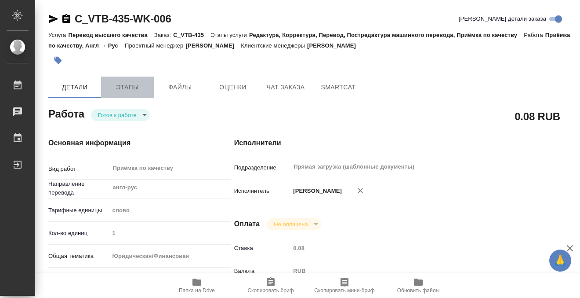
click at [136, 92] on span "Этапы" at bounding box center [127, 87] width 42 height 11
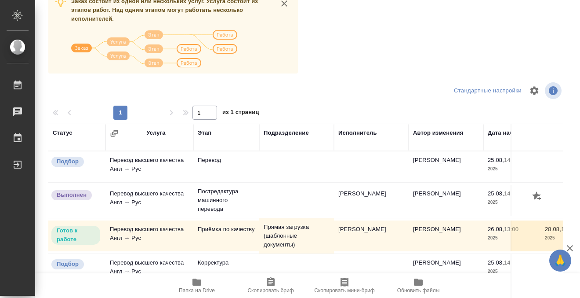
scroll to position [44, 0]
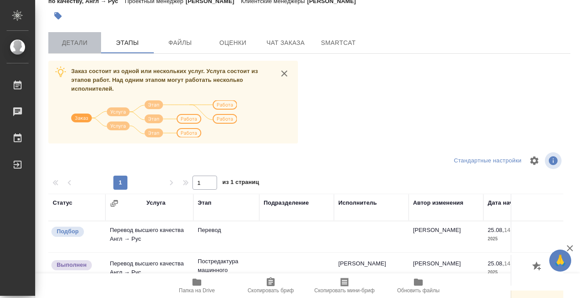
click at [73, 44] on span "Детали" at bounding box center [75, 42] width 42 height 11
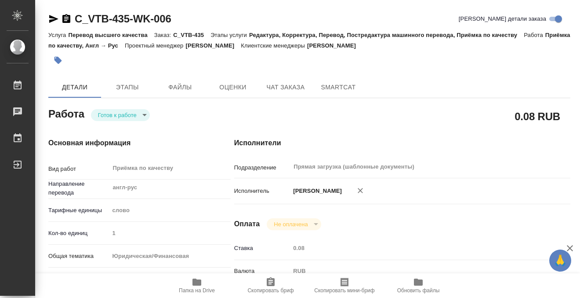
type textarea "x"
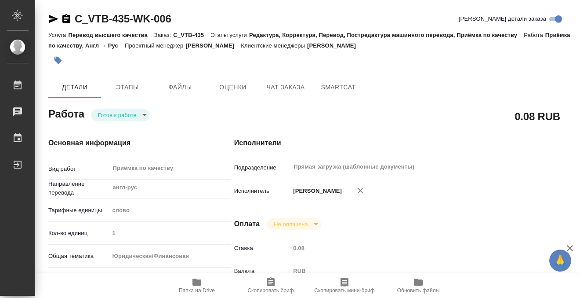
type textarea "x"
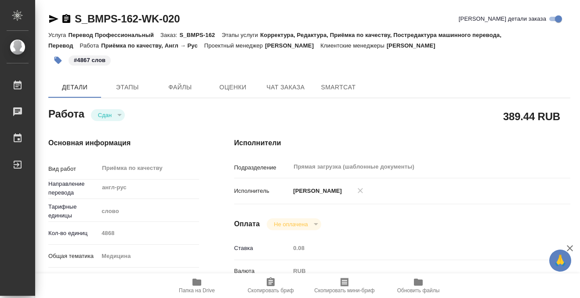
click at [100, 114] on button "Сдан" at bounding box center [104, 114] width 19 height 7
click at [125, 77] on button "Этапы" at bounding box center [127, 87] width 53 height 21
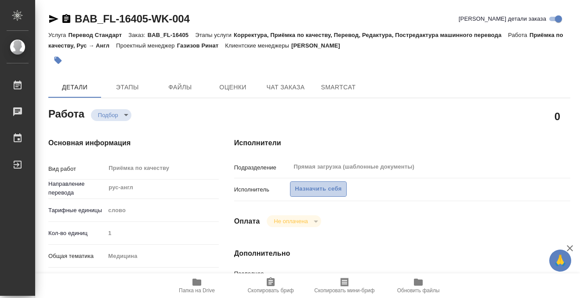
click at [323, 193] on span "Назначить себя" at bounding box center [318, 189] width 47 height 10
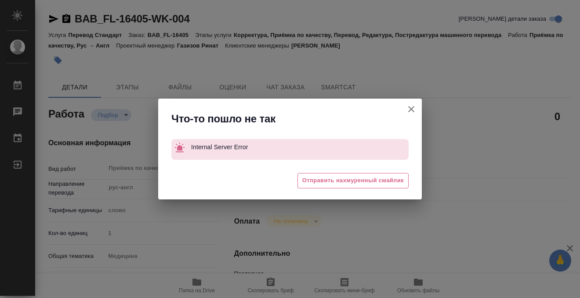
click at [406, 108] on icon "button" at bounding box center [411, 109] width 11 height 11
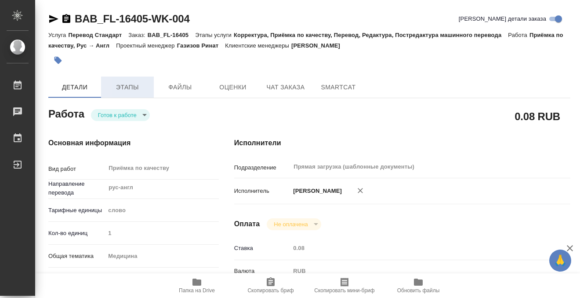
click at [135, 78] on button "Этапы" at bounding box center [127, 87] width 53 height 21
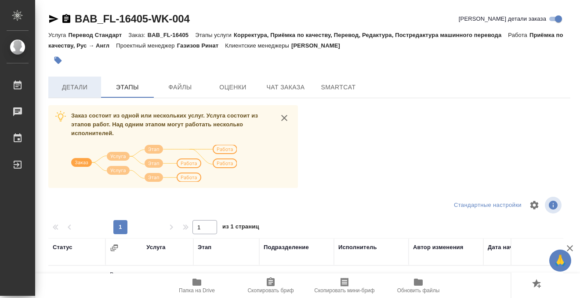
click at [74, 82] on span "Детали" at bounding box center [75, 87] width 42 height 11
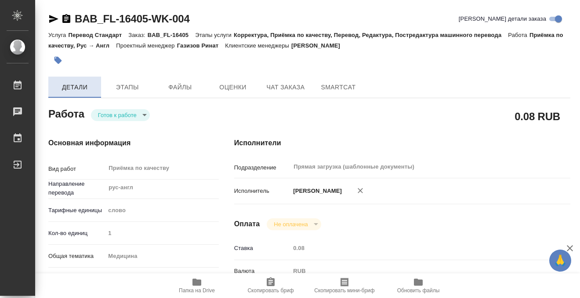
type textarea "x"
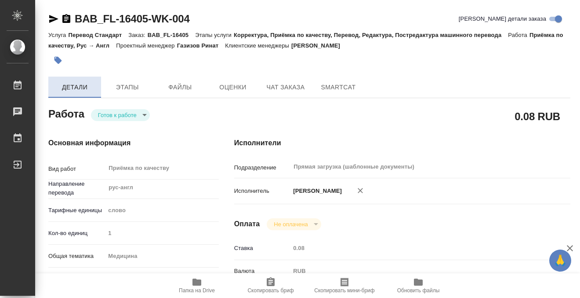
type textarea "x"
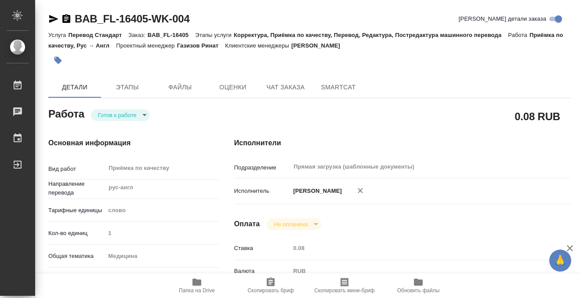
scroll to position [470, 0]
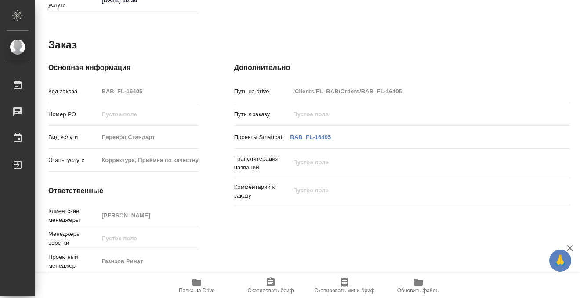
type textarea "x"
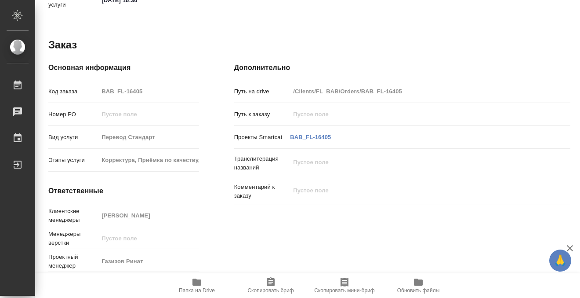
click at [196, 285] on icon "button" at bounding box center [197, 281] width 9 height 7
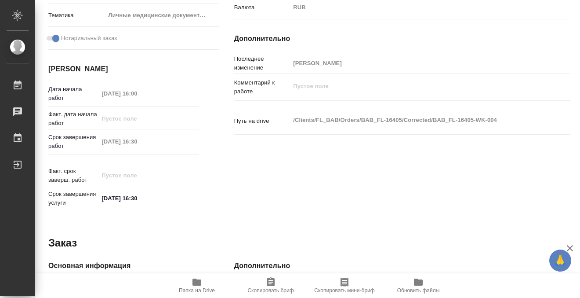
scroll to position [0, 0]
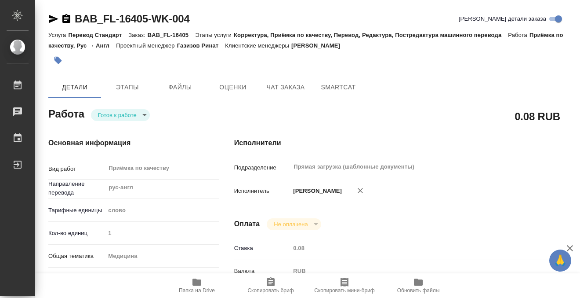
click at [49, 58] on button "button" at bounding box center [57, 60] width 19 height 19
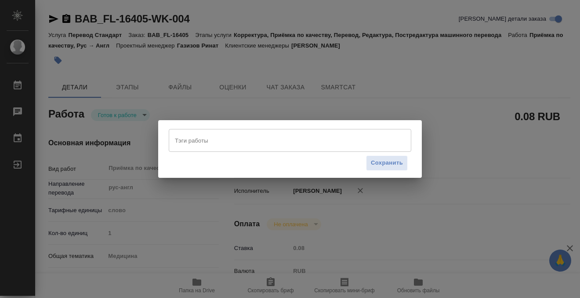
click at [277, 141] on input "Тэги работы" at bounding box center [282, 140] width 218 height 15
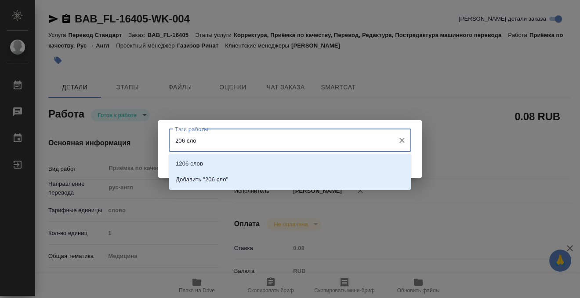
type input "206 слов"
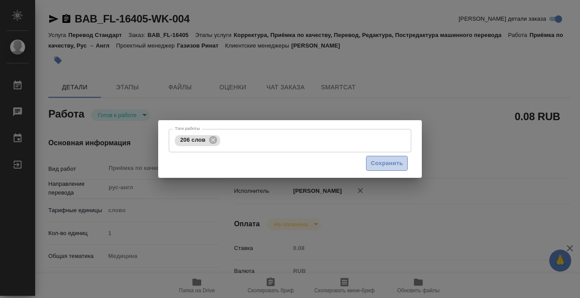
click at [403, 165] on button "Сохранить" at bounding box center [387, 163] width 42 height 15
type input "readyForWork"
type textarea "Приёмка по качеству"
type textarea "x"
type input "рус-англ"
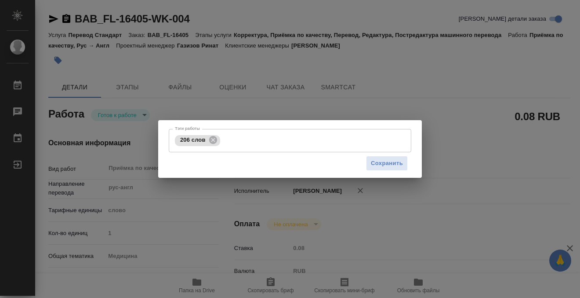
type input "5a8b1489cc6b4906c91bfd90"
type input "1"
type input "med"
type input "5a8b8b956a9677013d343e74"
checkbox input "true"
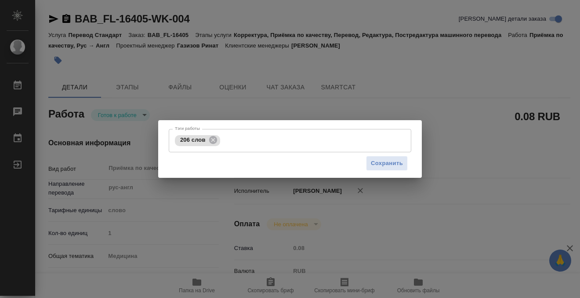
type input "27.08.2025 16:00"
type input "27.08.2025 16:30"
type input "Прямая загрузка (шаблонные документы)"
type input "notPayed"
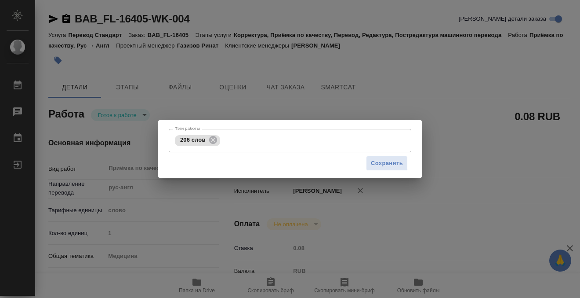
type input "0.08"
type input "RUB"
type input "[PERSON_NAME]"
type textarea "x"
type textarea "/Clients/FL_BAB/Orders/BAB_FL-16405/Corrected/BAB_FL-16405-WK-004"
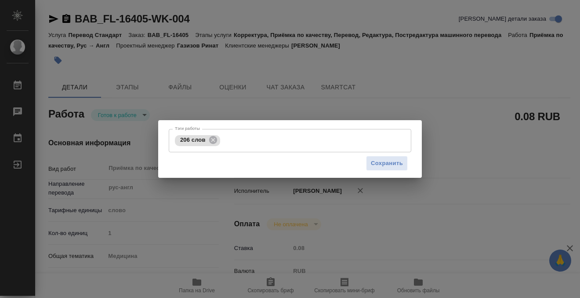
type textarea "x"
type input "BAB_FL-16405"
type input "Перевод Стандарт"
type input "Корректура, Приёмка по качеству, Перевод, Редактура, Постредактура машинного пе…"
type input "Голубев [PERSON_NAME]"
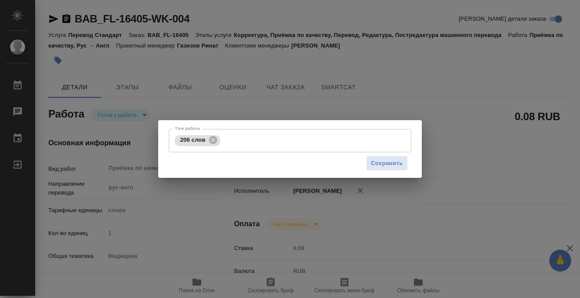
type input "/Clients/FL_BAB/Orders/BAB_FL-16405"
type textarea "x"
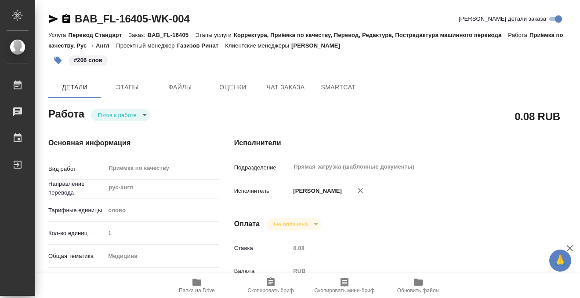
type textarea "x"
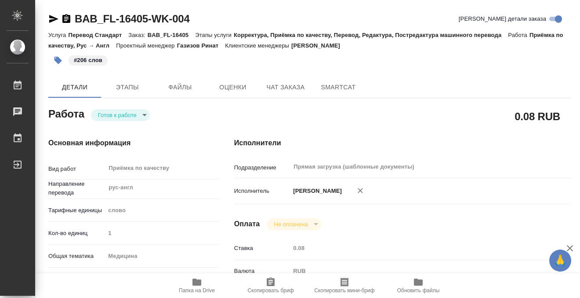
type textarea "x"
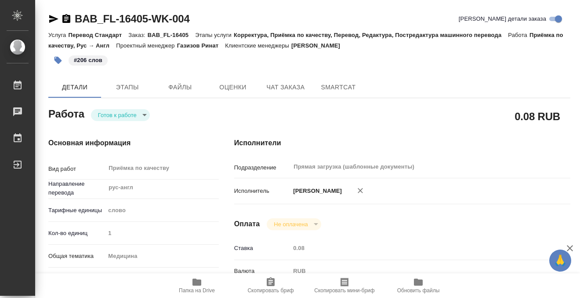
click at [139, 114] on body "🙏 .cls-1 fill:#fff; AWATERA Kobzeva Elizaveta Работы 0 Чаты График Выйти BAB_FL…" at bounding box center [290, 149] width 580 height 298
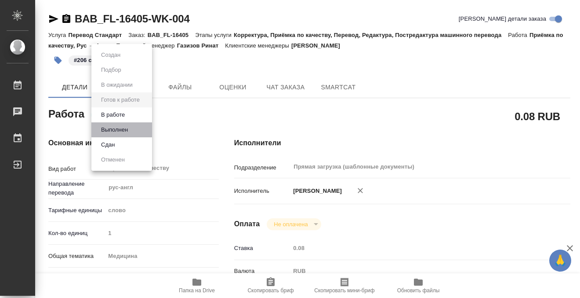
type textarea "x"
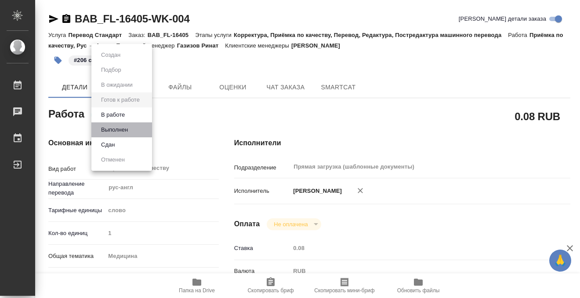
click at [133, 128] on li "Выполнен" at bounding box center [121, 129] width 61 height 15
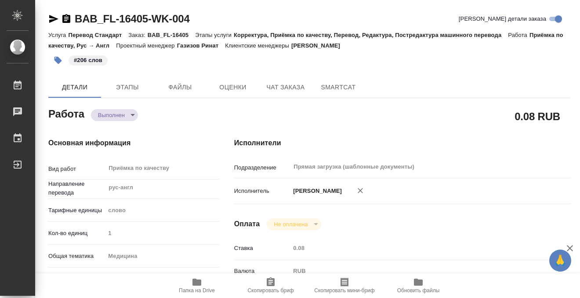
type textarea "x"
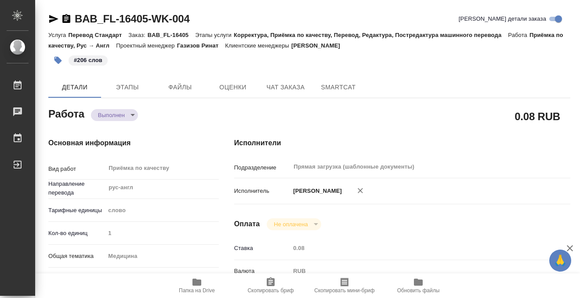
type textarea "x"
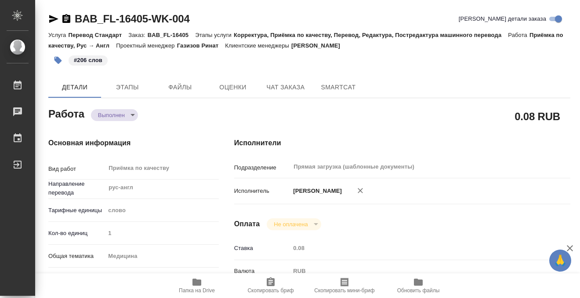
type textarea "x"
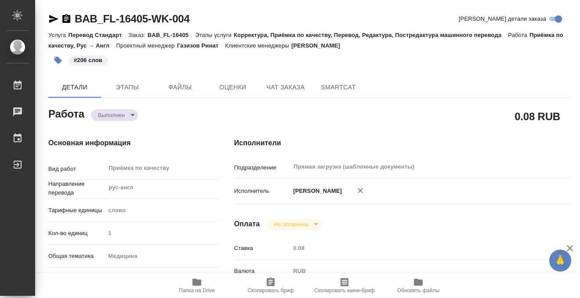
click at [66, 18] on icon "button" at bounding box center [66, 18] width 8 height 9
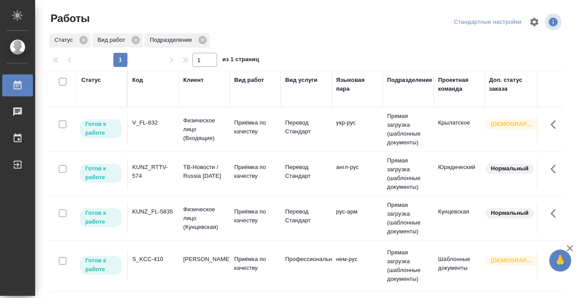
click at [95, 78] on div "Статус" at bounding box center [91, 80] width 20 height 9
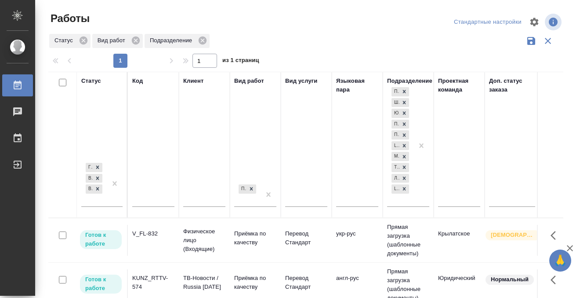
click at [337, 11] on div at bounding box center [310, 21] width 174 height 21
click at [19, 83] on icon at bounding box center [18, 84] width 8 height 9
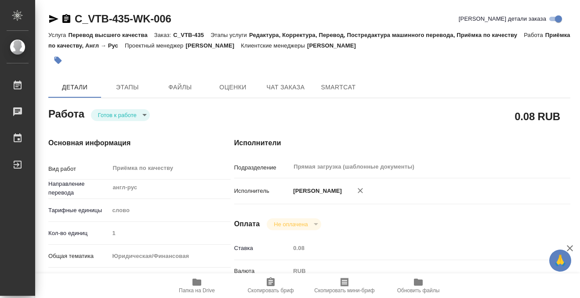
click at [62, 62] on icon "button" at bounding box center [58, 60] width 9 height 9
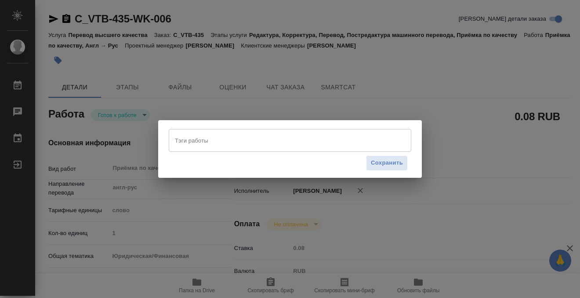
click at [278, 135] on input "Тэги работы" at bounding box center [282, 140] width 218 height 15
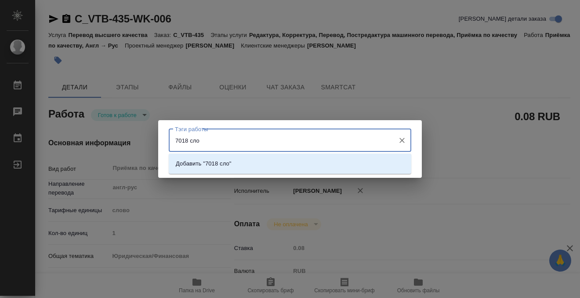
type input "7018 слов"
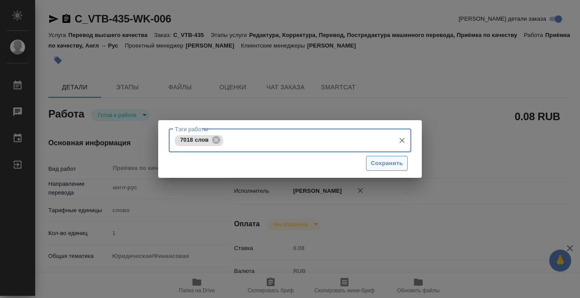
click at [396, 160] on span "Сохранить" at bounding box center [387, 163] width 32 height 10
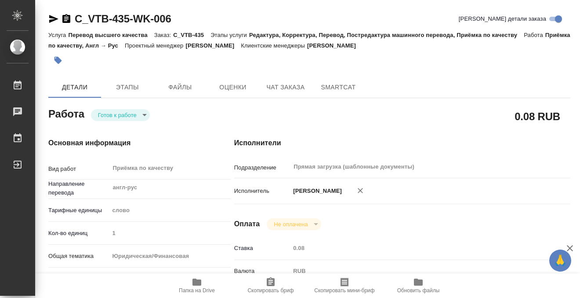
type input "readyForWork"
type input "англ-рус"
type input "5a8b1489cc6b4906c91bfd90"
type input "1"
type input "yr-fn"
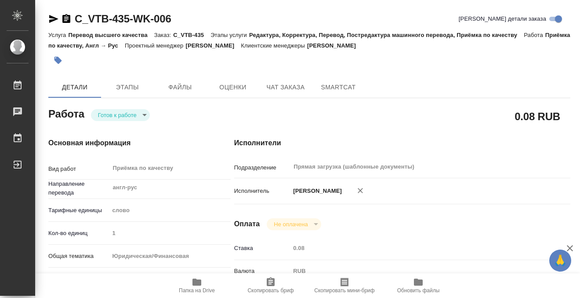
type input "5f647205b73bc97568ca66bf"
type input "26.08.2025 13:00"
type input "[DATE] 10:00"
type input "01.09.2025 10:00"
type input "Прямая загрузка (шаблонные документы)"
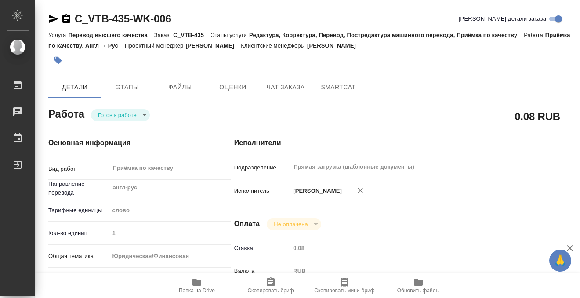
type input "notPayed"
type input "0.08"
type input "RUB"
type input "[PERSON_NAME]"
type input "C_VTB-435"
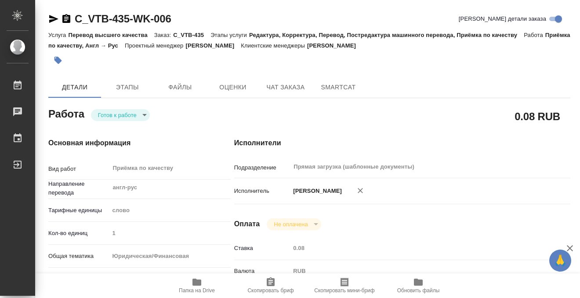
type input "Перевод высшего качества"
type input "Редактура, Корректура, Перевод, Постредактура машинного перевода, Приёмка по ка…"
type input "Лямина Надежда"
type input "[PERSON_NAME]"
type input "/Clients/АО "ВТБ Капитал"/Orders/C_VTB-435"
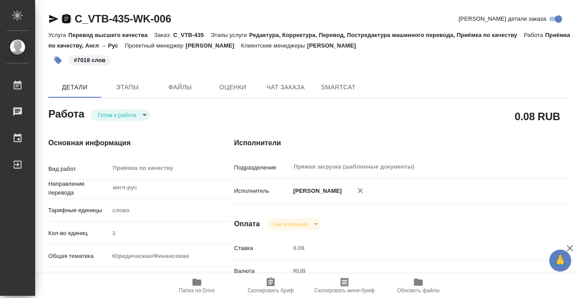
click at [68, 16] on icon "button" at bounding box center [66, 18] width 8 height 9
click at [132, 111] on body "🙏 .cls-1 fill:#fff; AWATERA Kobzeva Elizaveta Работы 0 Чаты График Выйти C_VTB-…" at bounding box center [290, 149] width 580 height 298
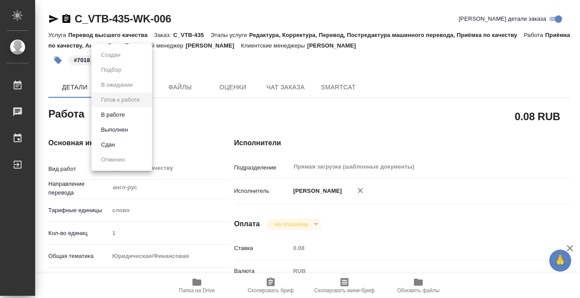
click at [128, 128] on button "Выполнен" at bounding box center [115, 130] width 32 height 10
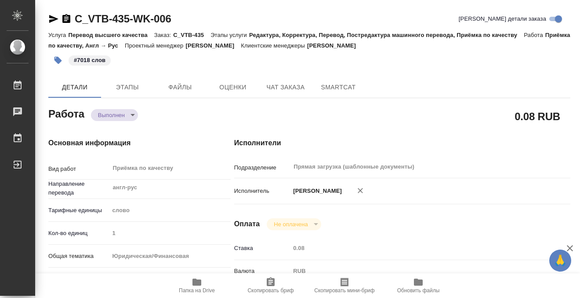
type textarea "x"
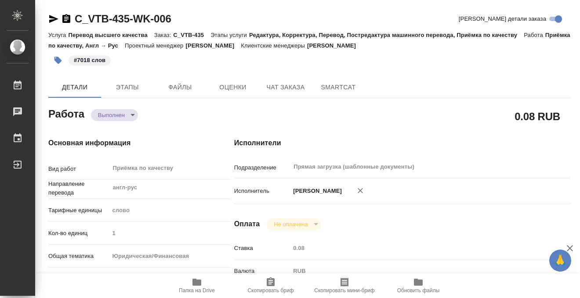
type textarea "x"
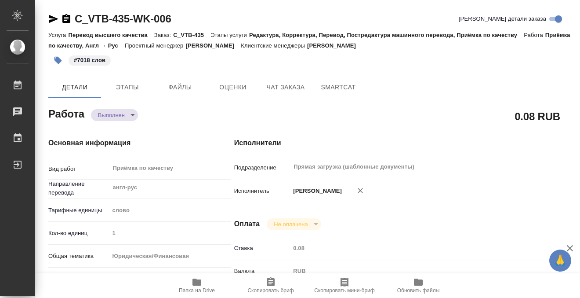
type textarea "x"
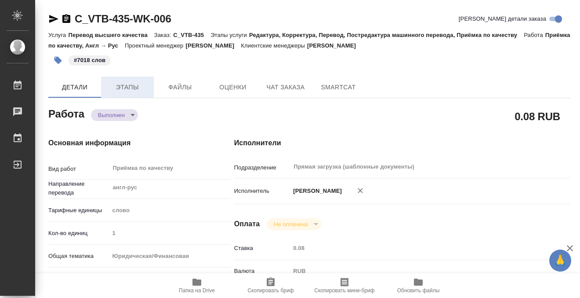
click at [123, 78] on button "Этапы" at bounding box center [127, 87] width 53 height 21
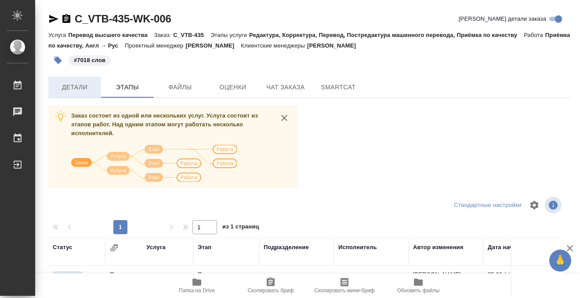
click at [71, 93] on button "Детали" at bounding box center [74, 87] width 53 height 21
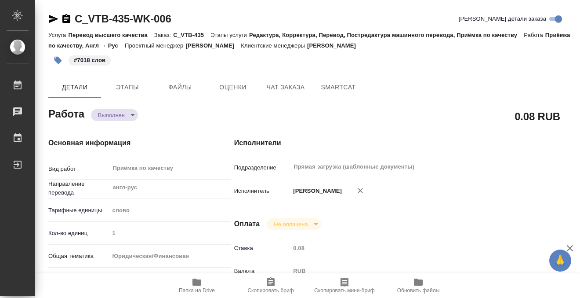
type textarea "x"
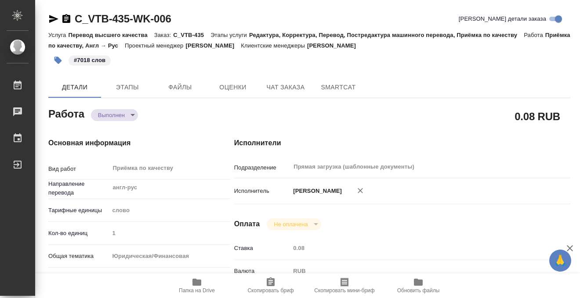
type textarea "x"
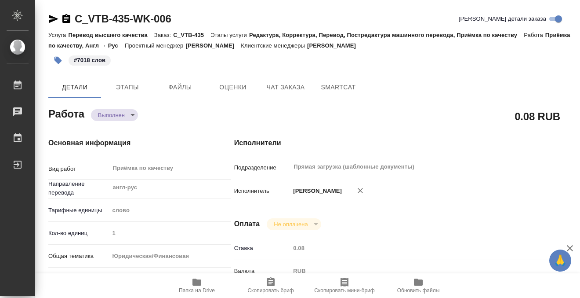
type textarea "x"
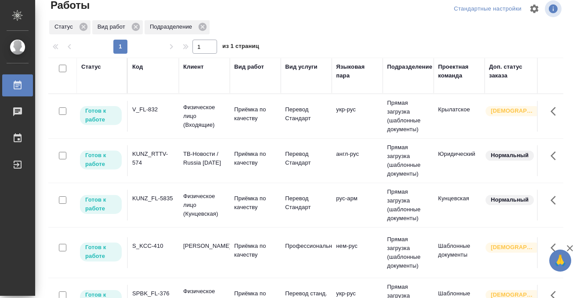
click at [148, 156] on div "KUNZ_RTTV-574" at bounding box center [153, 159] width 42 height 18
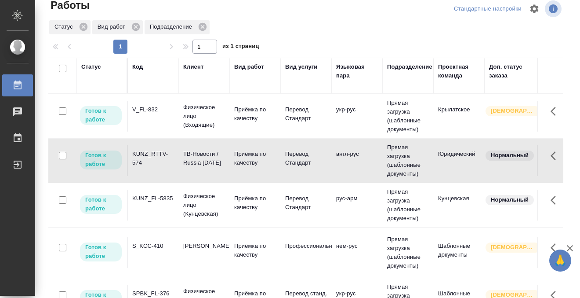
click at [148, 156] on div "KUNZ_RTTV-574" at bounding box center [153, 159] width 42 height 18
click at [94, 65] on div "Статус" at bounding box center [91, 66] width 20 height 9
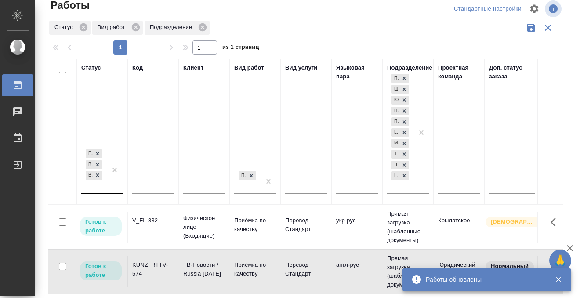
click at [105, 190] on div "[PERSON_NAME] к работе В работе В ожидании" at bounding box center [94, 169] width 26 height 45
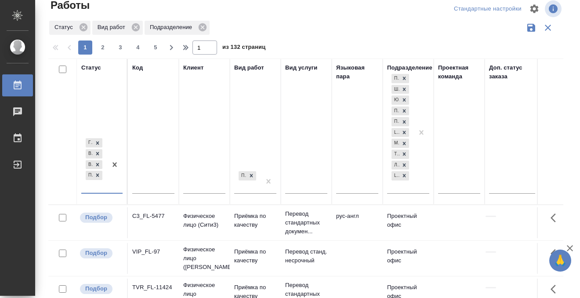
scroll to position [0, 520]
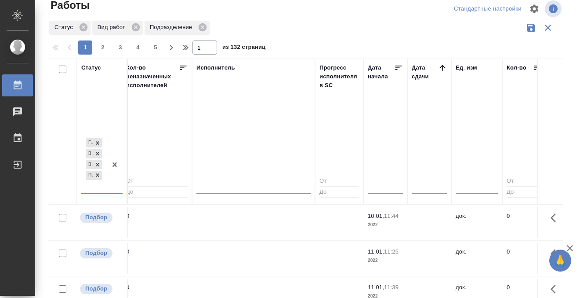
click at [445, 66] on icon at bounding box center [442, 67] width 9 height 9
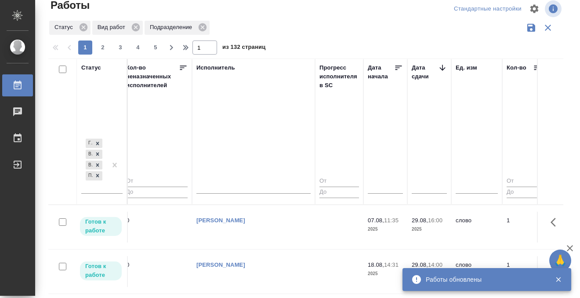
scroll to position [130, 520]
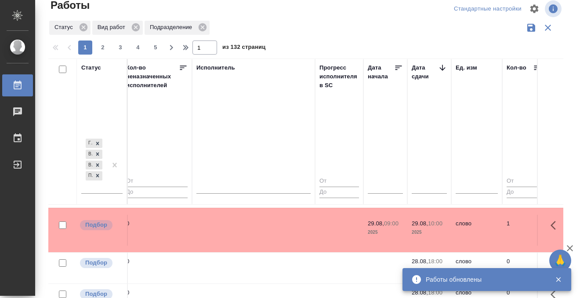
click at [277, 232] on td at bounding box center [253, 230] width 123 height 31
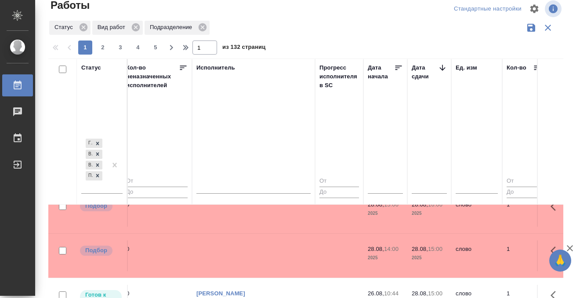
scroll to position [664, 520]
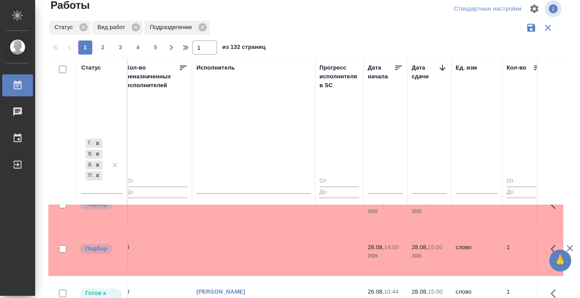
click at [223, 252] on td at bounding box center [253, 253] width 123 height 31
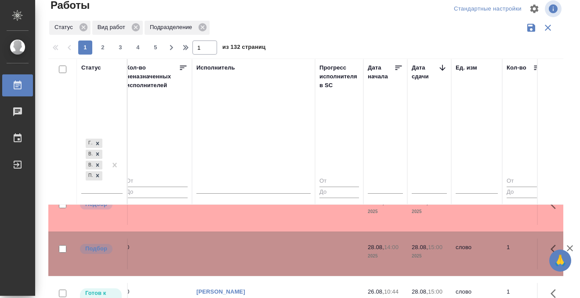
click at [223, 252] on td at bounding box center [253, 253] width 123 height 31
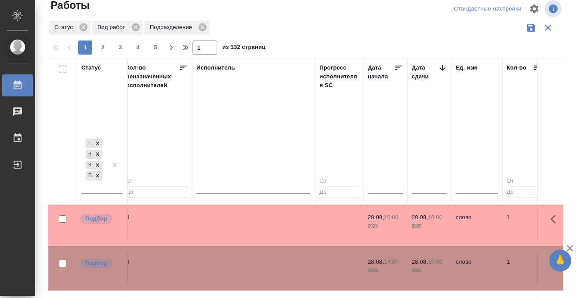
click at [223, 236] on td at bounding box center [253, 223] width 123 height 31
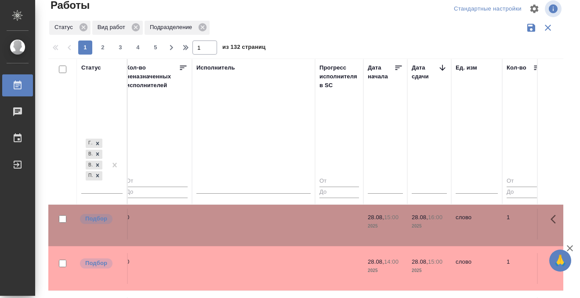
click at [232, 226] on td at bounding box center [253, 223] width 123 height 31
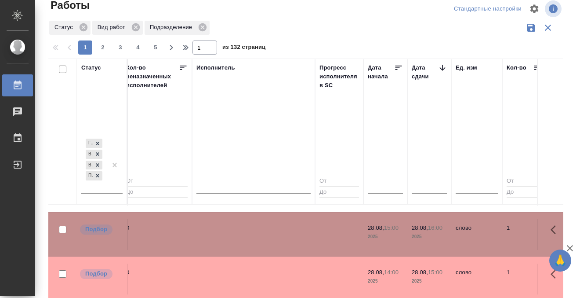
click at [232, 226] on td at bounding box center [253, 234] width 123 height 31
click at [235, 237] on tr "Подбор BEG_EVRL-171 Евролайф (Алманса) Приёмка по качеству Перевод станд. несро…" at bounding box center [455, 234] width 1854 height 44
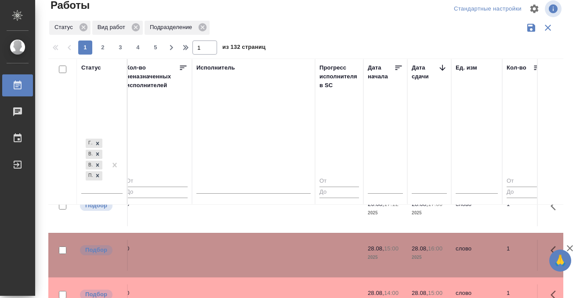
click at [237, 226] on td at bounding box center [253, 210] width 123 height 31
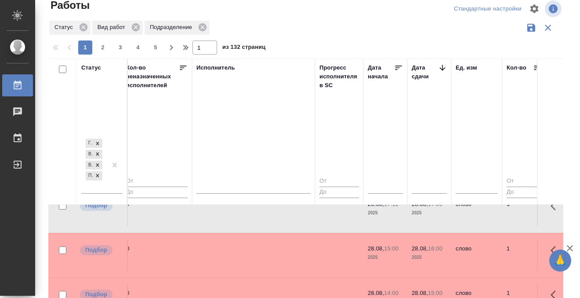
click at [237, 226] on td at bounding box center [253, 210] width 123 height 31
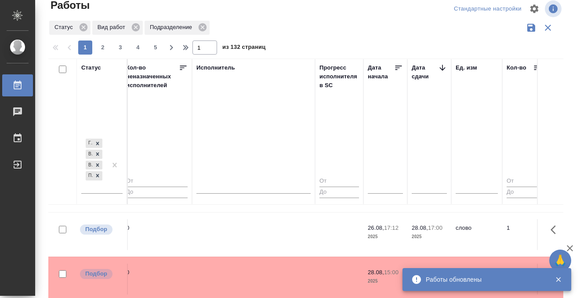
scroll to position [779, 520]
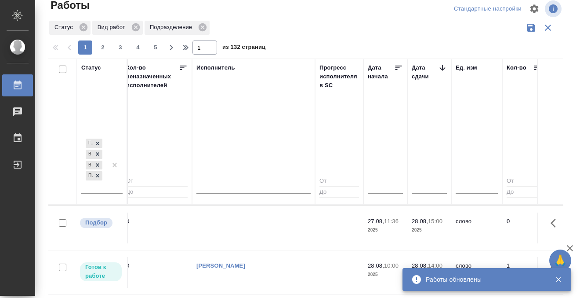
click at [228, 225] on td at bounding box center [253, 227] width 123 height 31
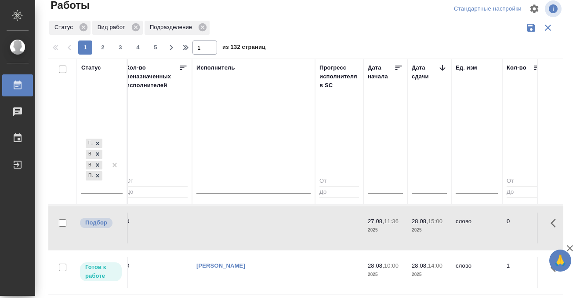
click at [228, 225] on td at bounding box center [253, 227] width 123 height 31
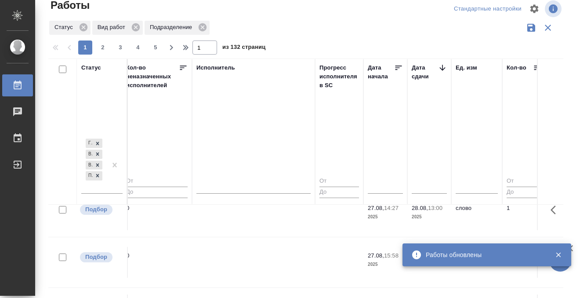
scroll to position [927, 520]
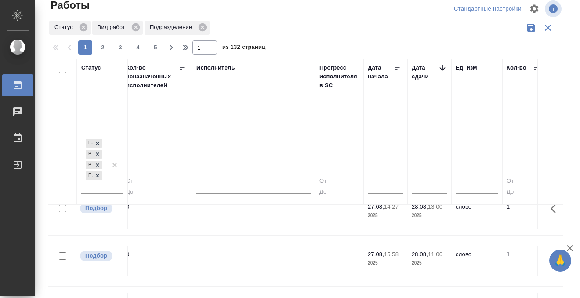
click at [249, 220] on td at bounding box center [253, 213] width 123 height 31
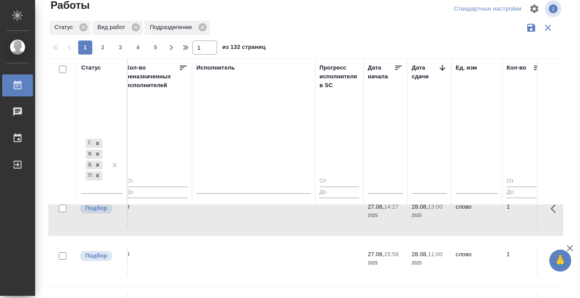
click at [249, 220] on td at bounding box center [253, 213] width 123 height 31
click at [237, 244] on tr "Подбор V_FL-828 Физическое лицо (Входящие) Приёмка по качеству Перевод Стандарт…" at bounding box center [455, 260] width 1854 height 51
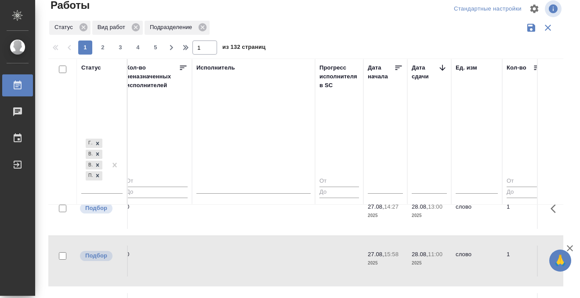
click at [235, 245] on tr "Подбор V_FL-828 Физическое лицо (Входящие) Приёмка по качеству Перевод Стандарт…" at bounding box center [455, 260] width 1854 height 51
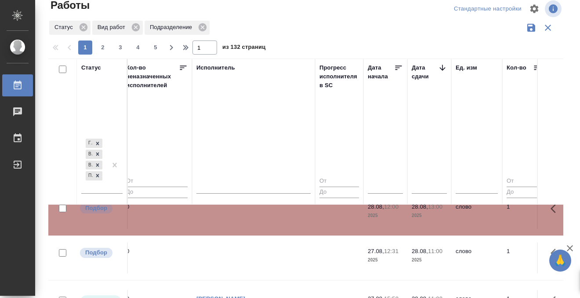
scroll to position [95, 0]
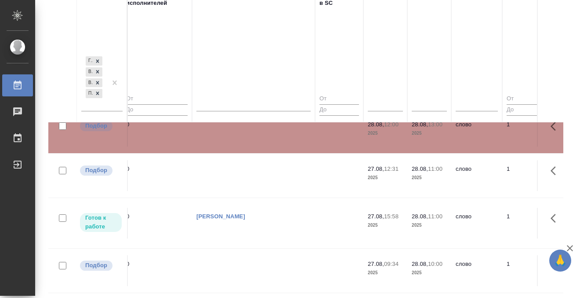
click at [257, 259] on td at bounding box center [253, 270] width 123 height 31
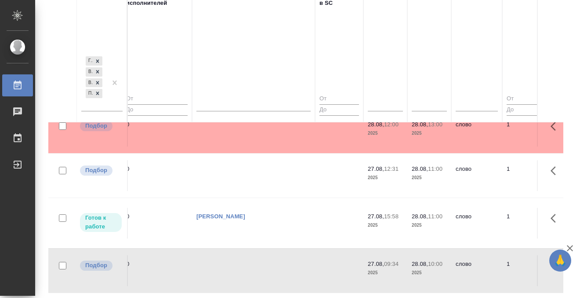
click at [262, 168] on td at bounding box center [253, 175] width 123 height 31
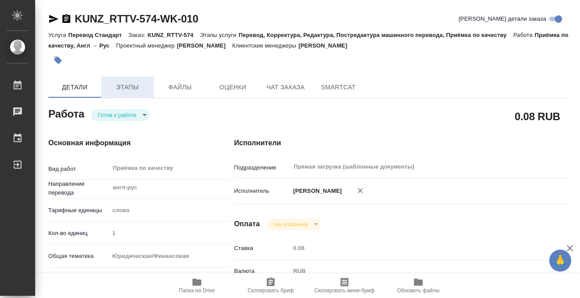
click at [125, 88] on span "Этапы" at bounding box center [127, 87] width 42 height 11
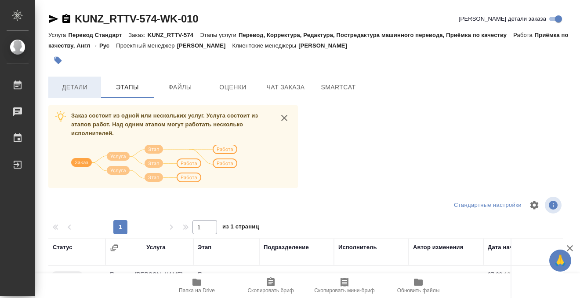
click at [85, 82] on span "Детали" at bounding box center [75, 87] width 42 height 11
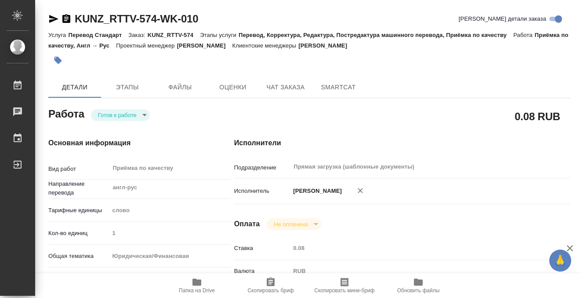
type textarea "x"
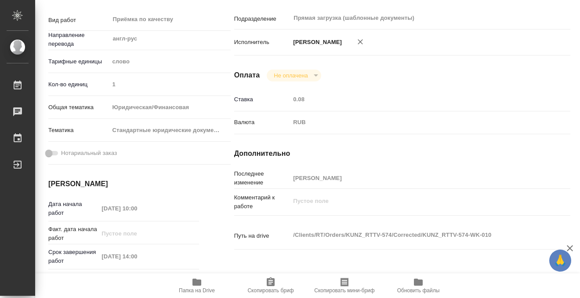
type textarea "x"
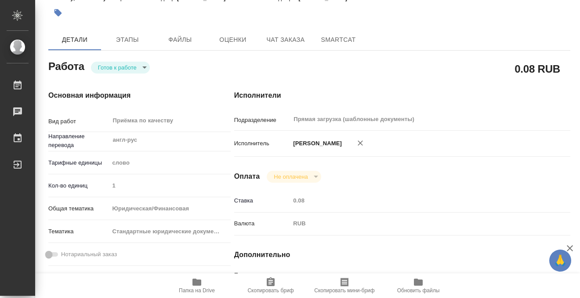
scroll to position [20, 0]
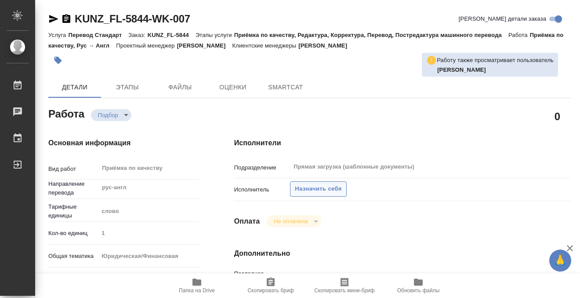
click at [331, 190] on span "Назначить себя" at bounding box center [318, 189] width 47 height 10
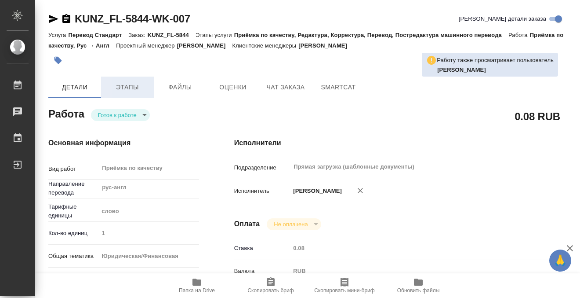
click at [142, 89] on span "Этапы" at bounding box center [127, 87] width 42 height 11
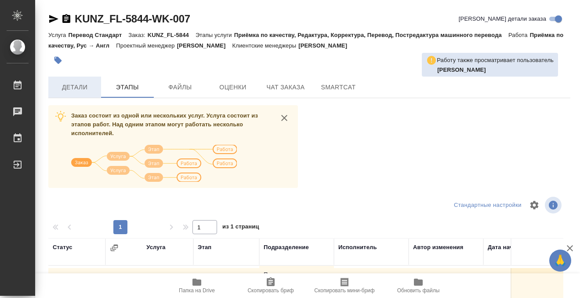
click at [82, 88] on span "Детали" at bounding box center [75, 87] width 42 height 11
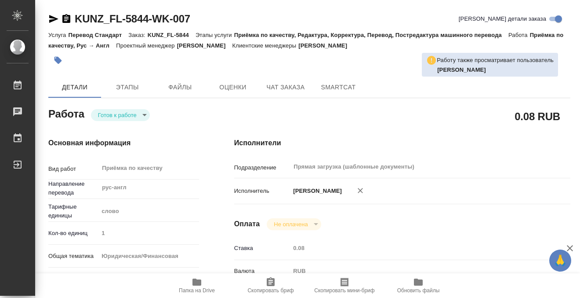
type textarea "x"
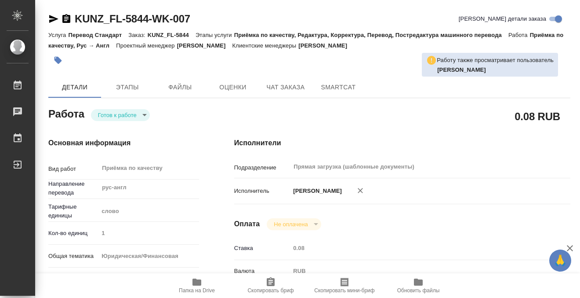
type textarea "x"
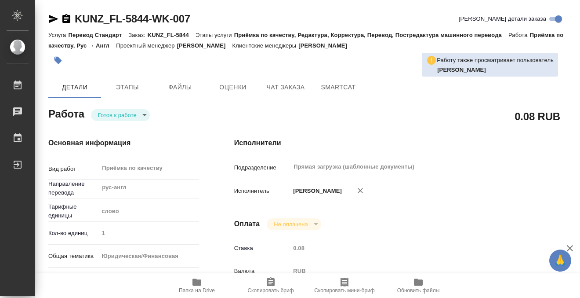
type textarea "x"
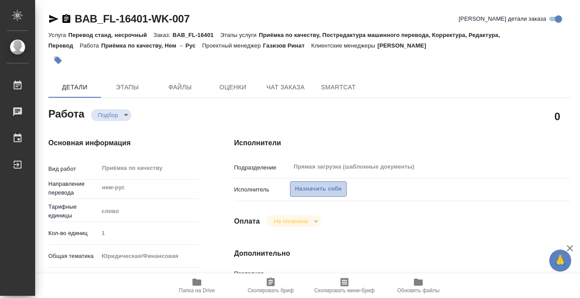
click at [327, 182] on button "Назначить себя" at bounding box center [318, 188] width 56 height 15
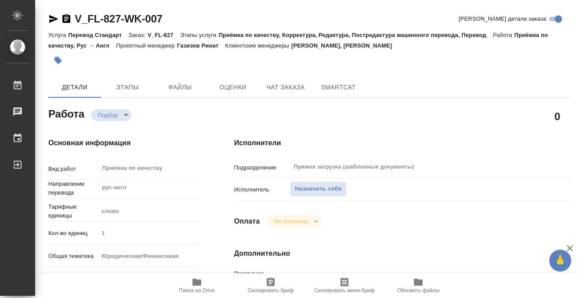
click at [318, 186] on span "Назначить себя" at bounding box center [318, 189] width 47 height 10
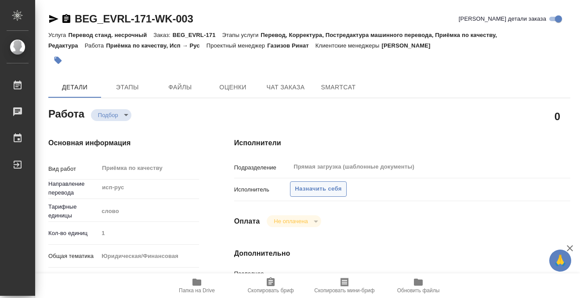
click at [334, 186] on span "Назначить себя" at bounding box center [318, 189] width 47 height 10
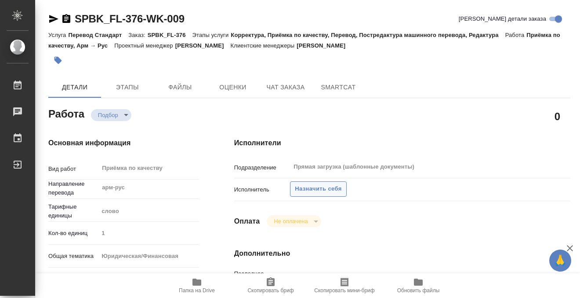
click at [310, 188] on span "Назначить себя" at bounding box center [318, 189] width 47 height 10
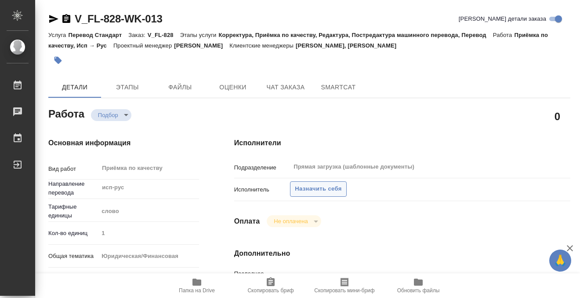
click at [326, 187] on span "Назначить себя" at bounding box center [318, 189] width 47 height 10
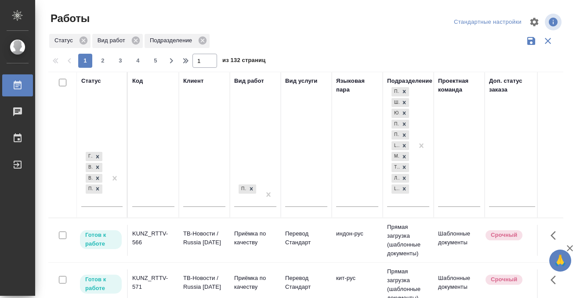
click at [18, 88] on icon at bounding box center [18, 84] width 8 height 9
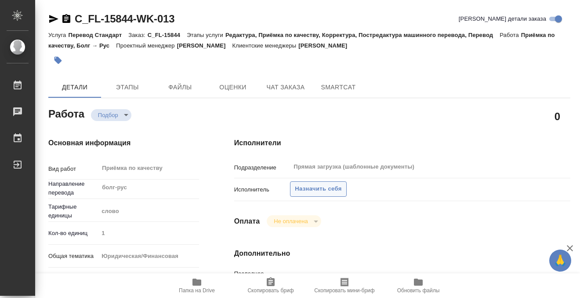
click at [310, 186] on span "Назначить себя" at bounding box center [318, 189] width 47 height 10
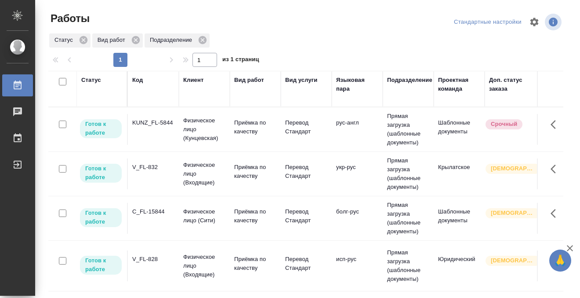
click at [150, 122] on div "KUNZ_FL-5844" at bounding box center [153, 122] width 42 height 9
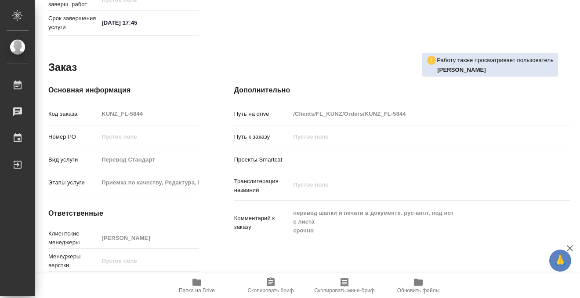
scroll to position [470, 0]
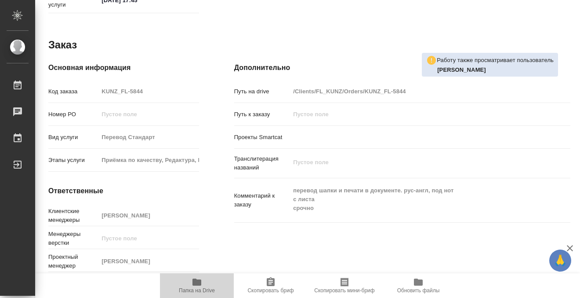
click at [199, 283] on icon "button" at bounding box center [197, 281] width 9 height 7
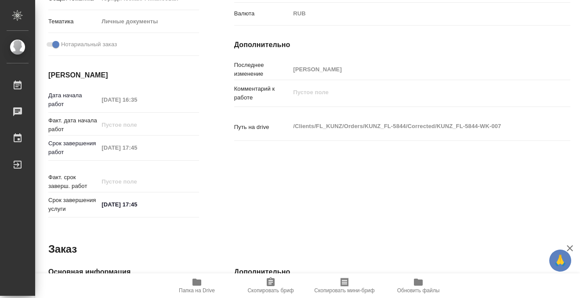
scroll to position [0, 0]
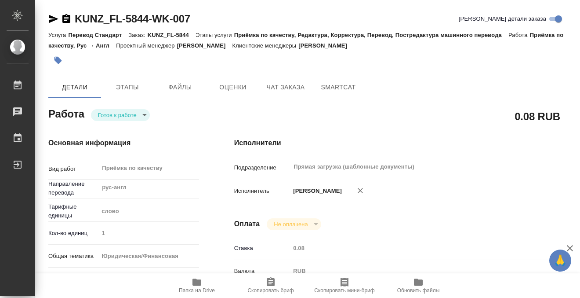
click at [59, 55] on button "button" at bounding box center [57, 60] width 19 height 19
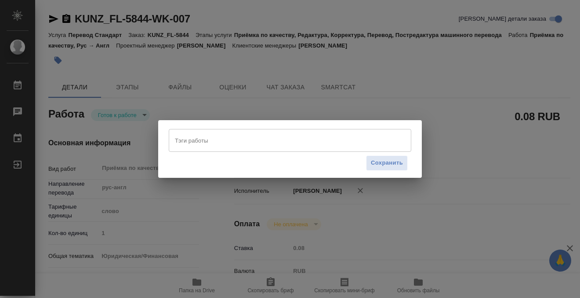
click at [196, 139] on input "Тэги работы" at bounding box center [282, 140] width 218 height 15
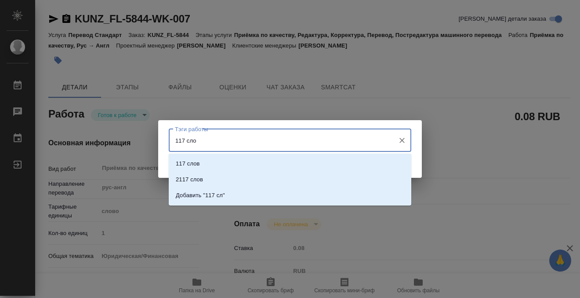
type input "117 слов"
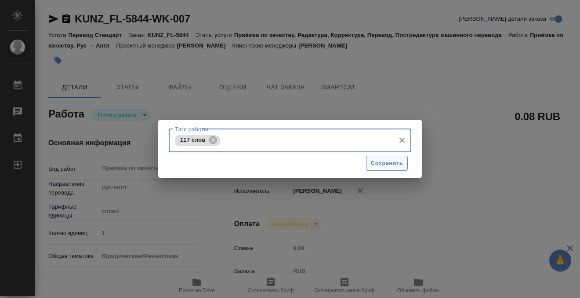
click at [380, 159] on span "Сохранить" at bounding box center [387, 163] width 32 height 10
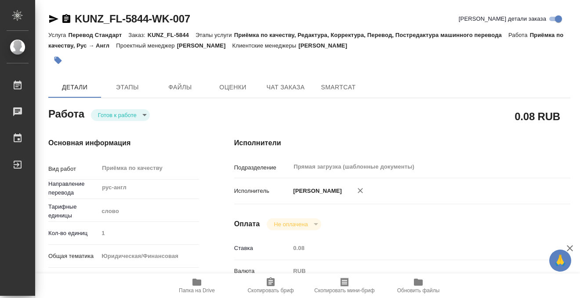
type input "readyForWork"
type input "рус-англ"
type input "5a8b1489cc6b4906c91bfd90"
type input "1"
type input "yr-fn"
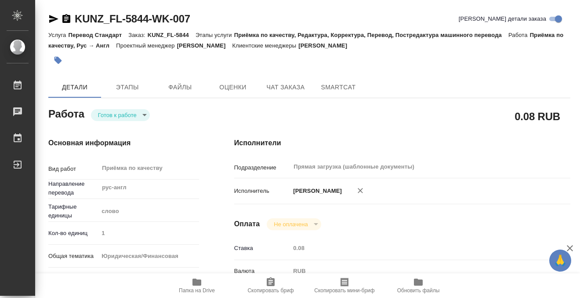
type input "5a8b8b956a9677013d343cfe"
checkbox input "true"
type input "[DATE] 16:35"
type input "[DATE] 17:45"
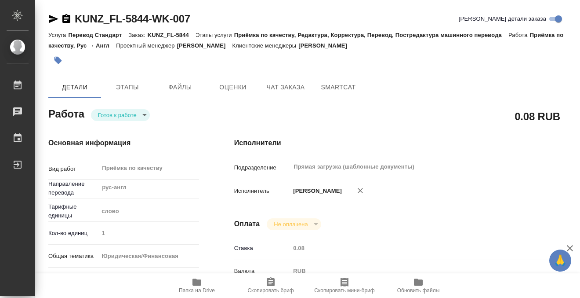
type input "Прямая загрузка (шаблонные документы)"
type input "notPayed"
type input "0.08"
type input "RUB"
type input "[PERSON_NAME]"
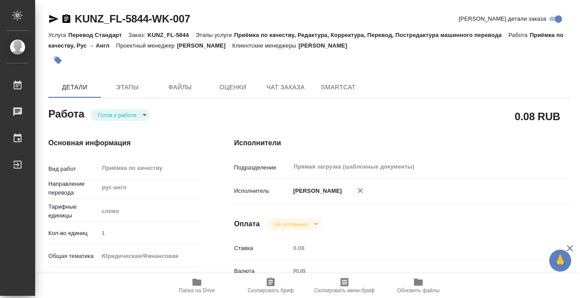
type input "KUNZ_FL-5844"
type input "Перевод Стандарт"
type input "Приёмка по качеству, Редактура, Корректура, Перевод, Постредактура машинного пе…"
type input "[PERSON_NAME]"
type input "/Clients/FL_KUNZ/Orders/KUNZ_FL-5844"
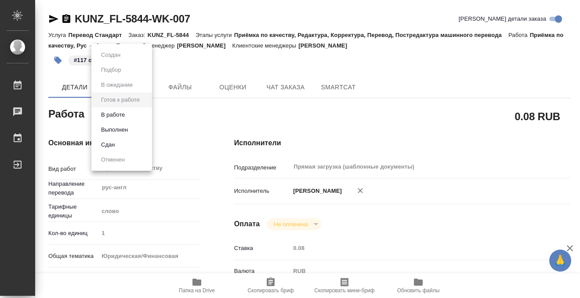
click at [109, 117] on body "🙏 .cls-1 fill:#fff; AWATERA Kobzeva [PERSON_NAME] 0 Чаты График Выйти KUNZ_FL-5…" at bounding box center [290, 149] width 580 height 298
click at [113, 130] on button "Выполнен" at bounding box center [115, 130] width 32 height 10
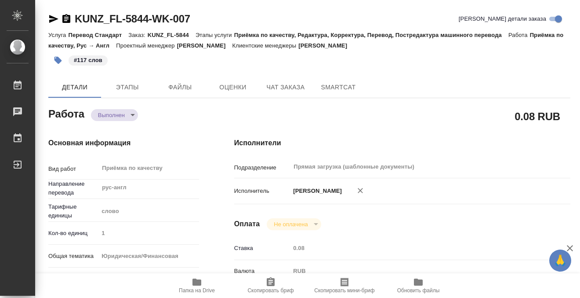
type textarea "x"
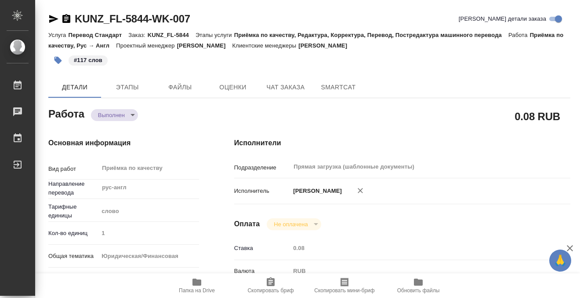
type textarea "x"
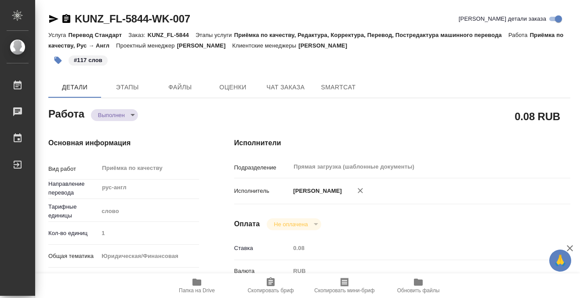
click at [66, 17] on icon "button" at bounding box center [66, 19] width 11 height 11
